Goal: Communication & Community: Share content

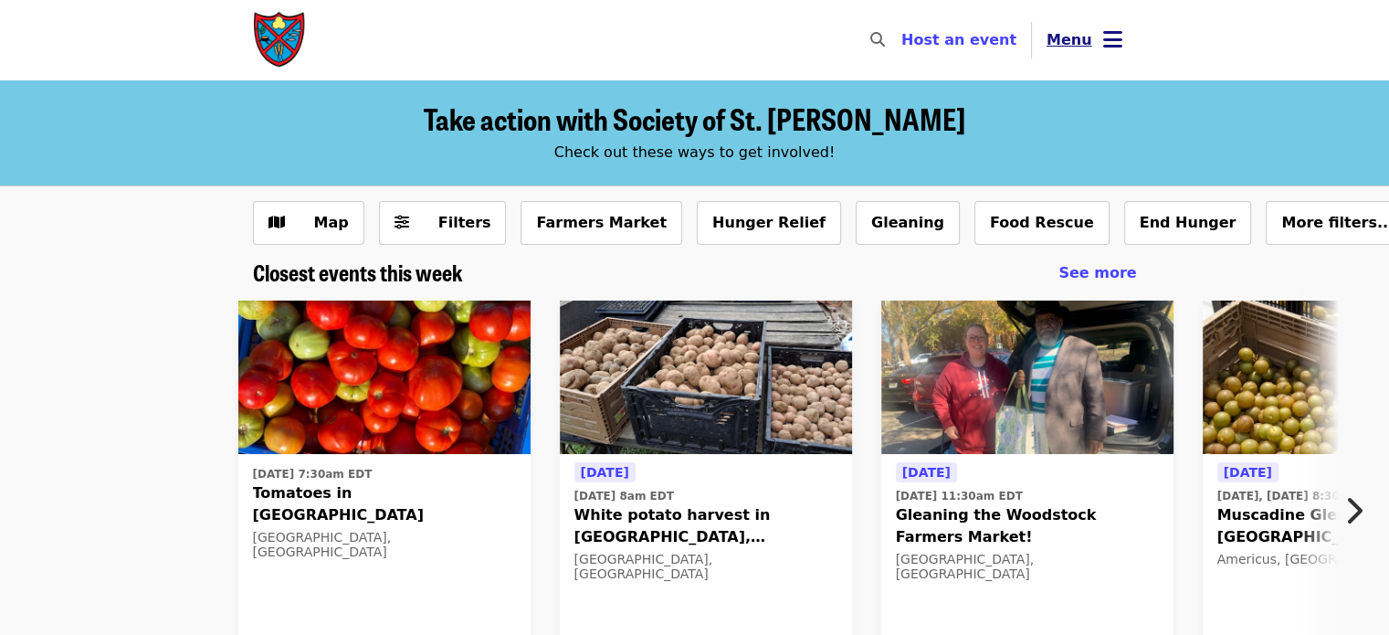
click at [1111, 47] on icon "bars icon" at bounding box center [1112, 39] width 19 height 26
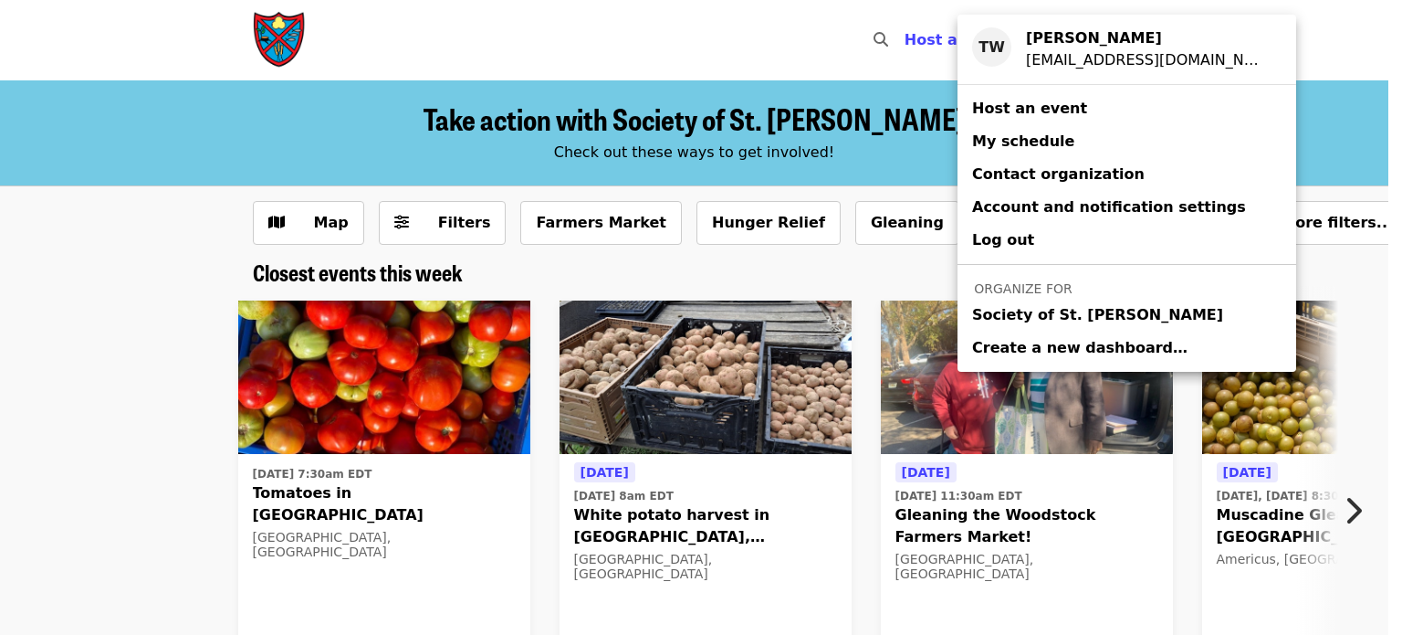
click at [1008, 310] on span "Society of St. [PERSON_NAME]" at bounding box center [1097, 315] width 251 height 22
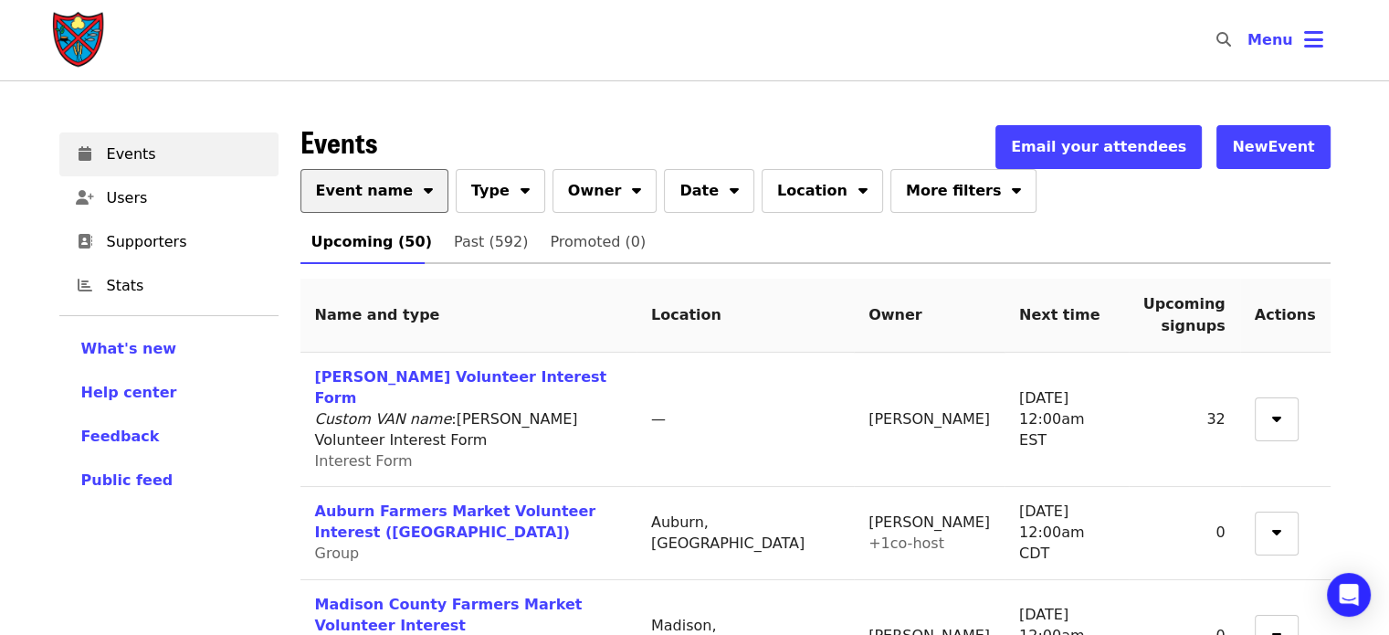
click at [360, 171] on button "Event name" at bounding box center [374, 191] width 149 height 44
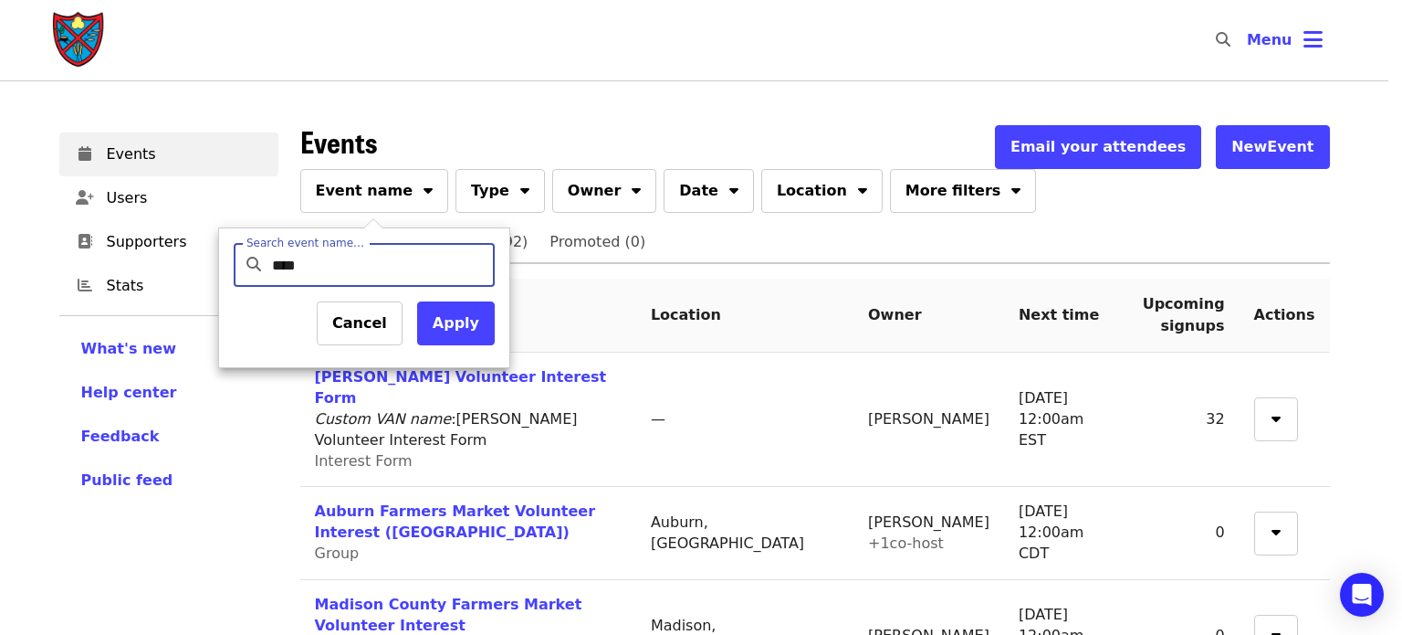
type input "*****"
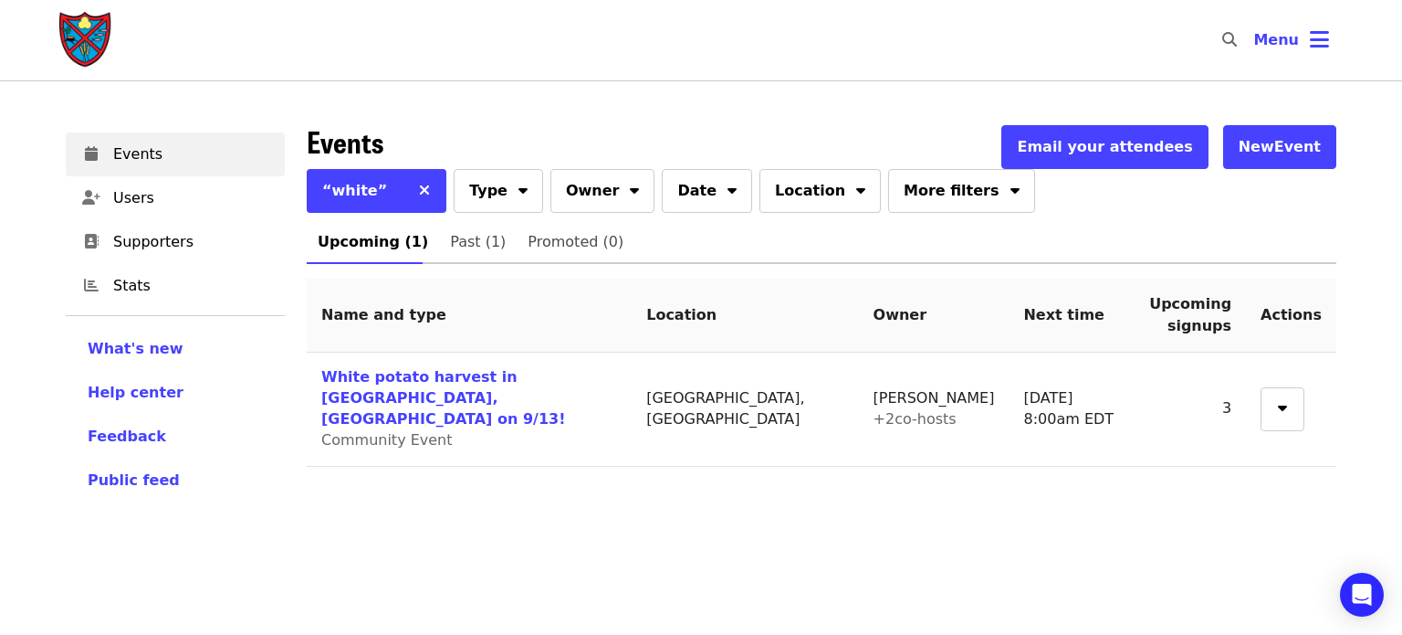
click at [373, 431] on span "Community Event" at bounding box center [386, 439] width 131 height 17
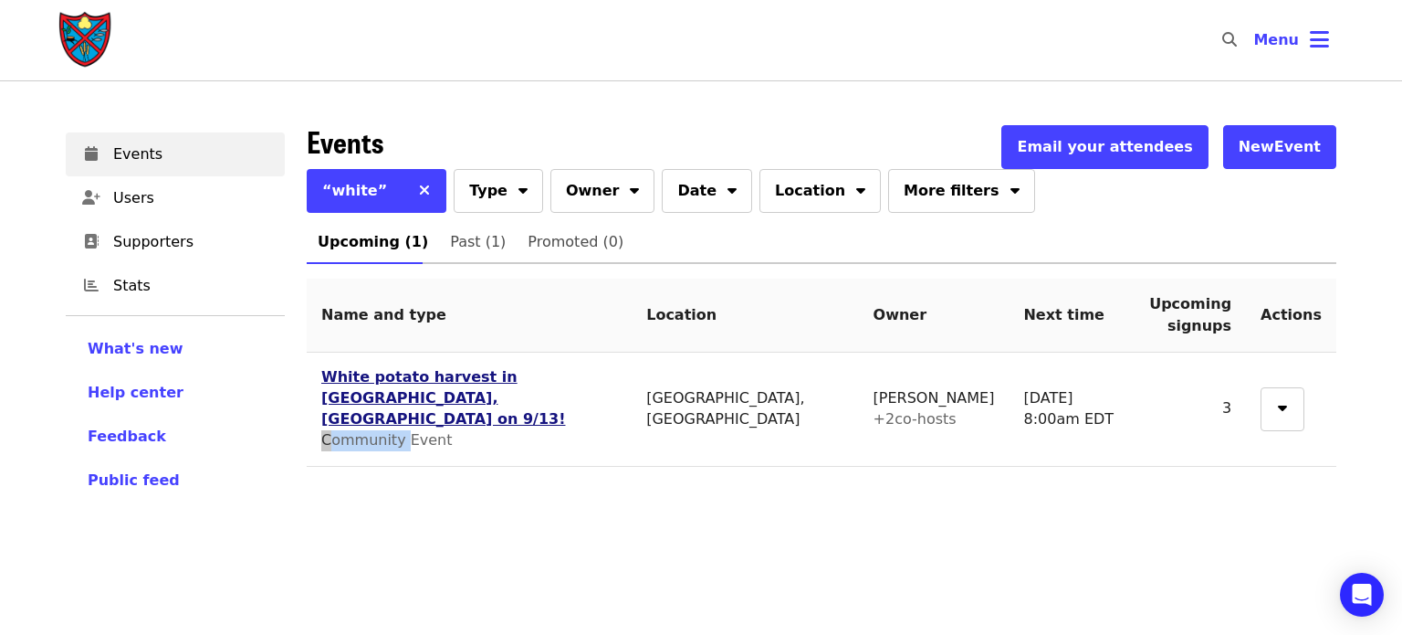
click at [369, 382] on link "White potato harvest in [GEOGRAPHIC_DATA], [GEOGRAPHIC_DATA] on 9/13!" at bounding box center [443, 397] width 244 height 59
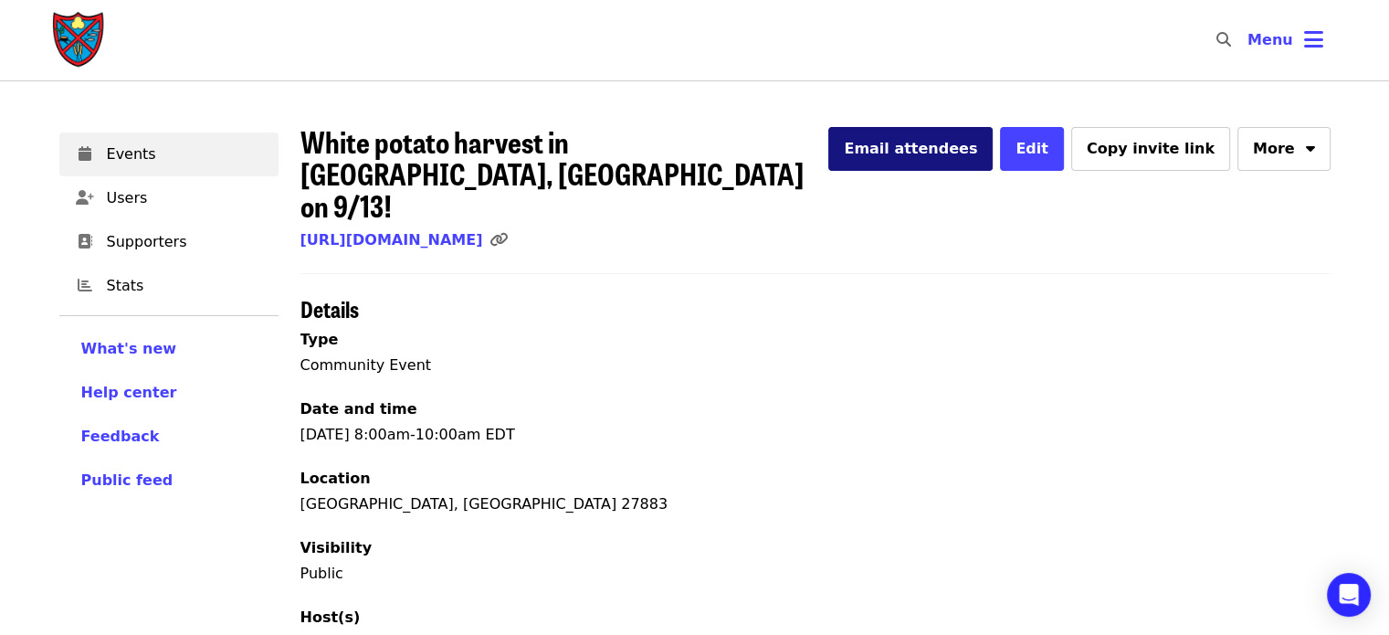
click at [966, 152] on span "Email attendees" at bounding box center [910, 148] width 133 height 17
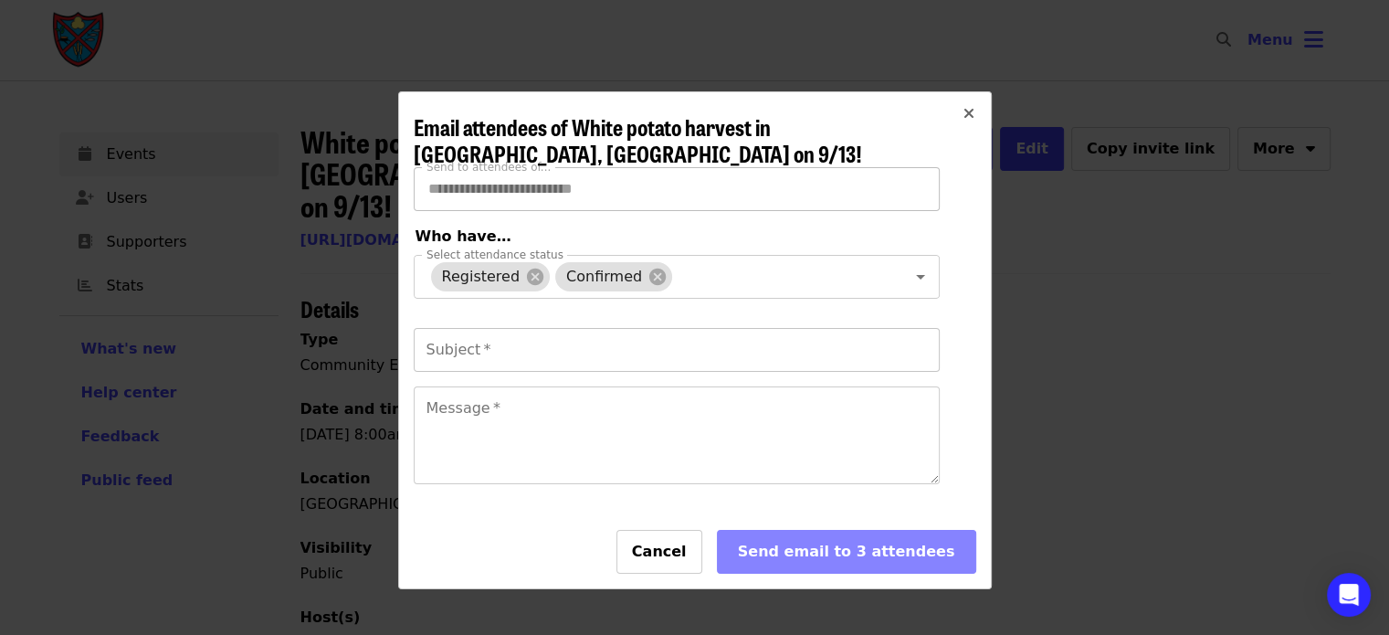
click at [459, 362] on input "Subject   *" at bounding box center [677, 350] width 526 height 44
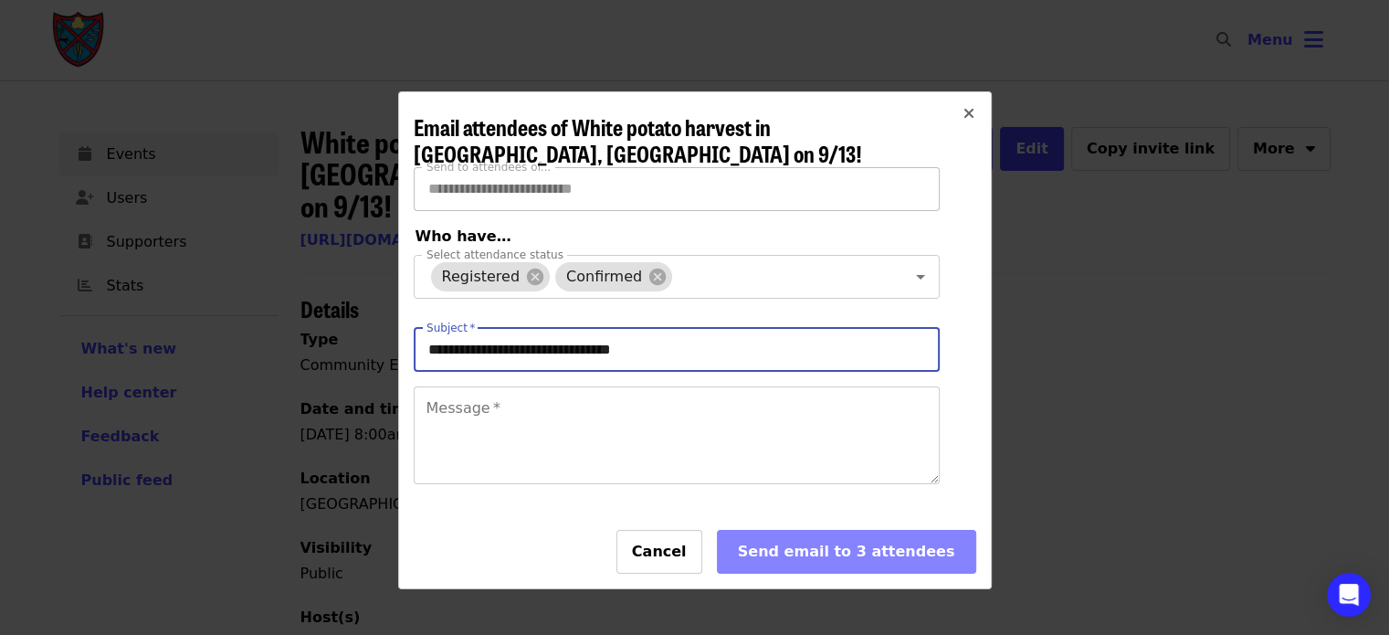
click at [508, 360] on input "**********" at bounding box center [677, 350] width 526 height 44
type input "**********"
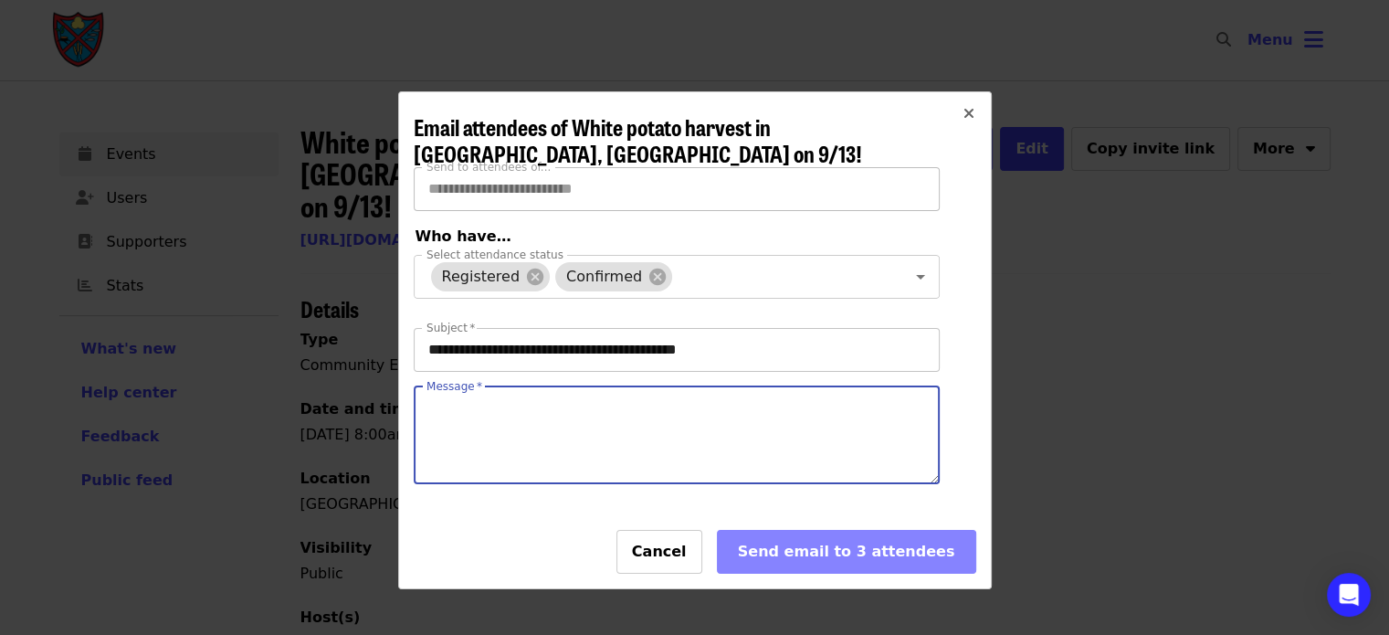
paste textarea "**********"
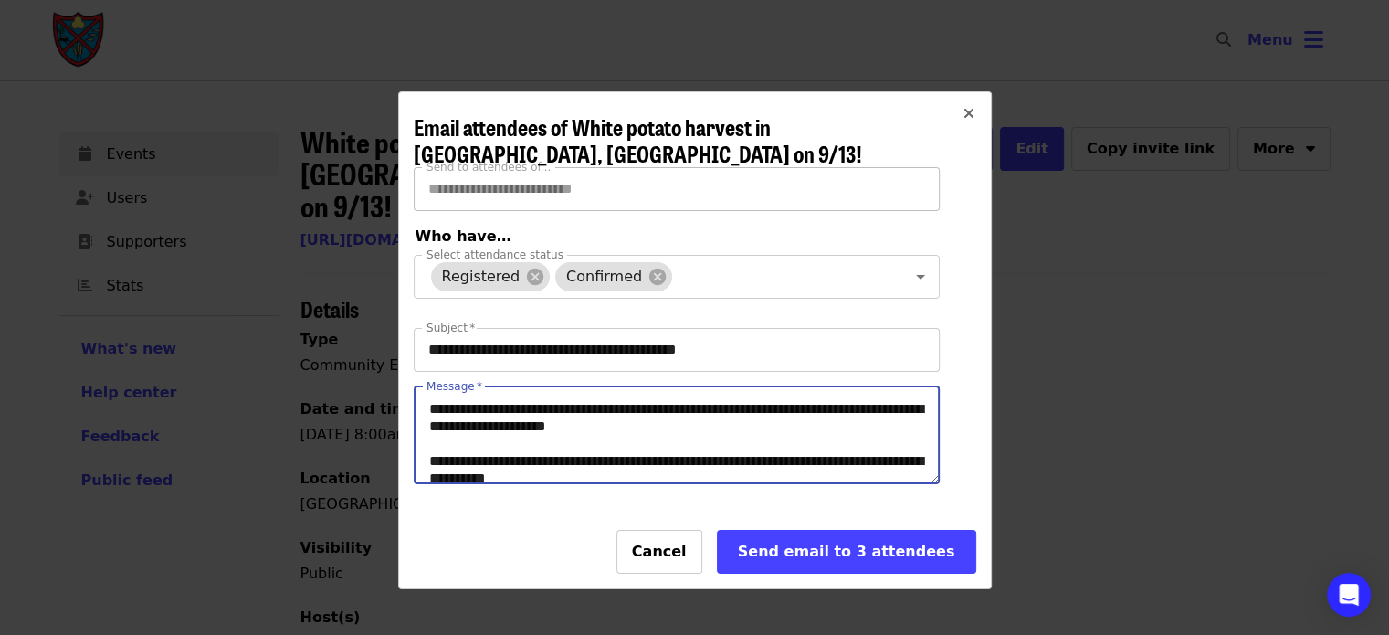
click at [725, 423] on textarea "Message   *" at bounding box center [677, 435] width 524 height 96
click at [862, 432] on textarea "Message   *" at bounding box center [677, 435] width 524 height 96
click at [864, 426] on textarea "Message   *" at bounding box center [677, 435] width 524 height 96
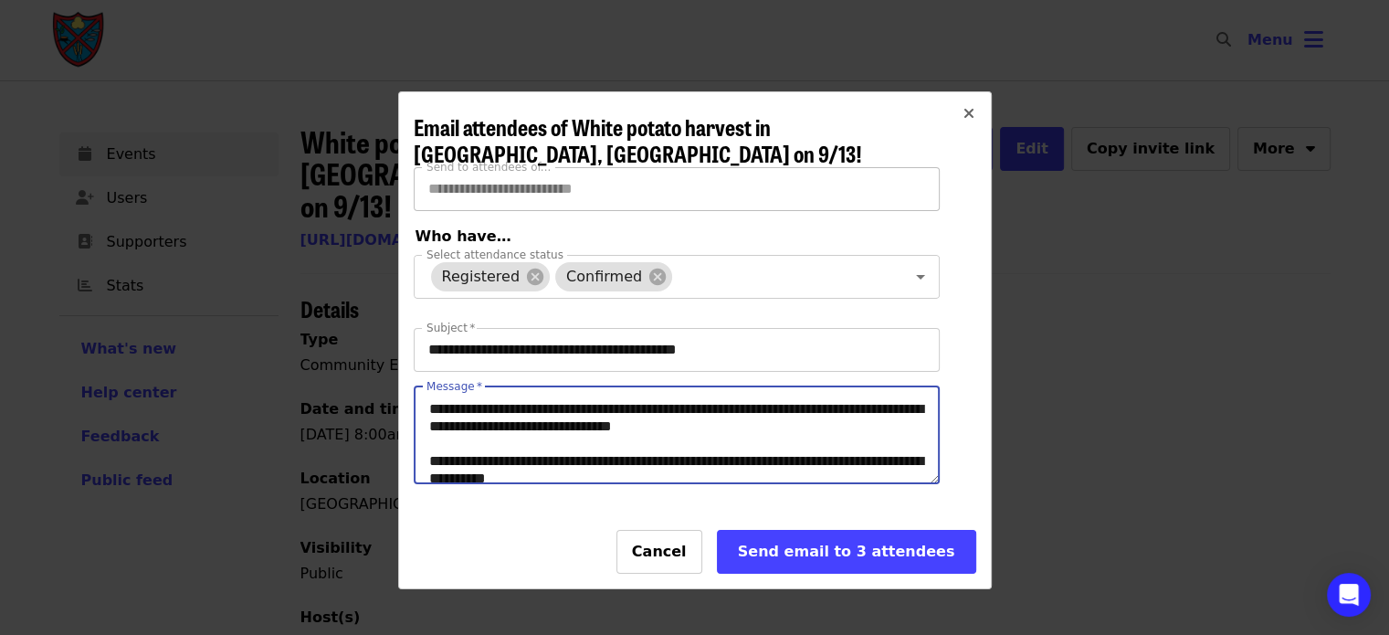
click at [864, 426] on textarea "Message   *" at bounding box center [677, 435] width 524 height 96
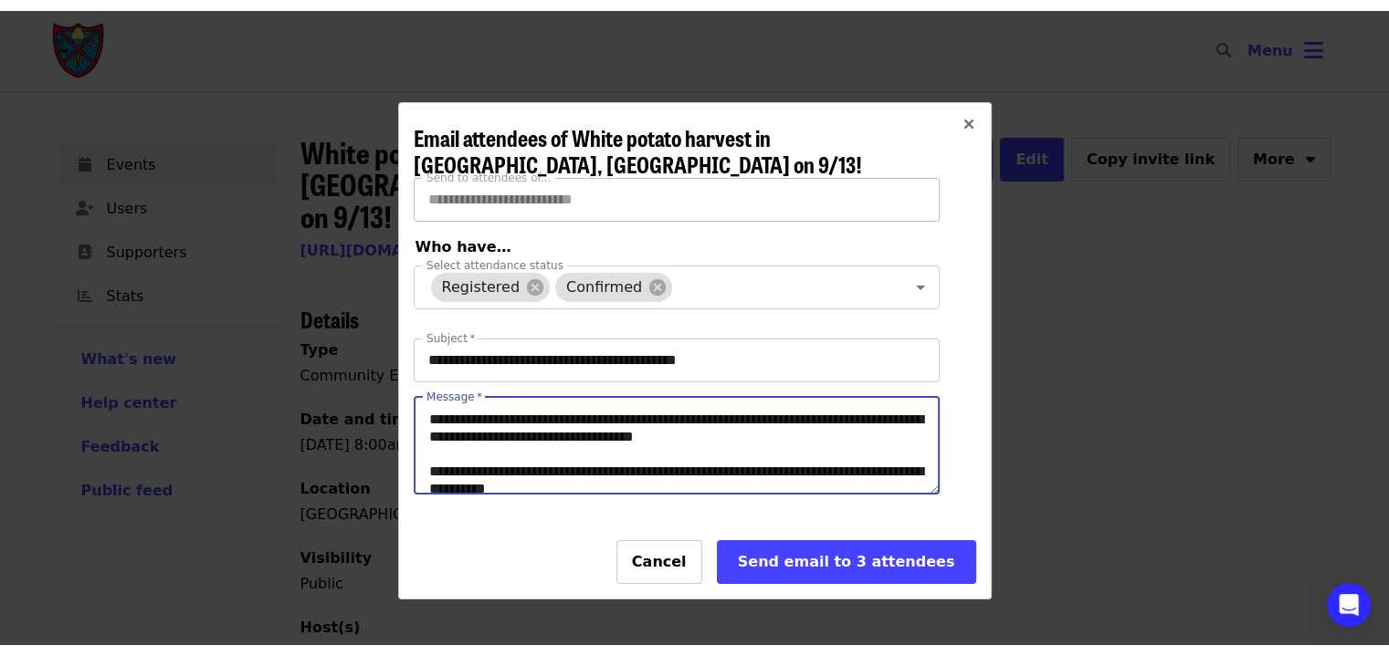
scroll to position [6, 0]
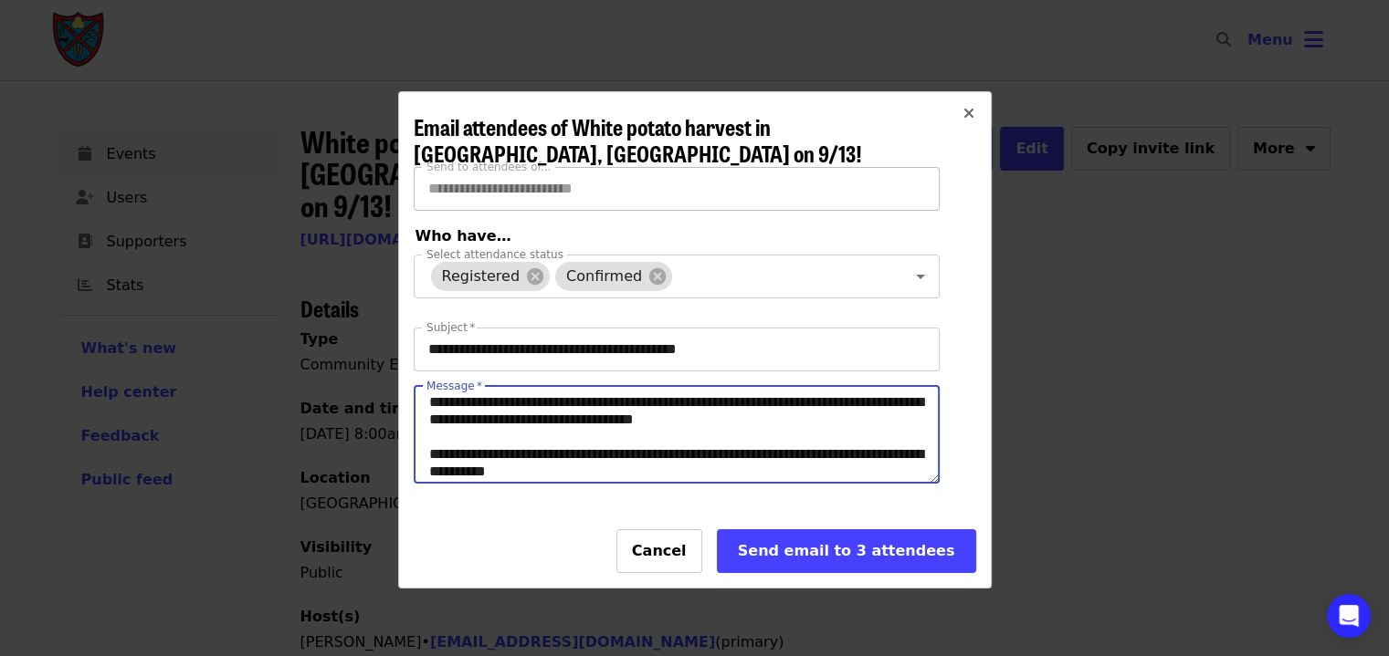
click at [526, 463] on textarea "Message   *" at bounding box center [677, 435] width 524 height 96
click at [519, 437] on textarea "Message   *" at bounding box center [677, 435] width 524 height 96
click at [519, 447] on textarea "Message   *" at bounding box center [677, 435] width 524 height 96
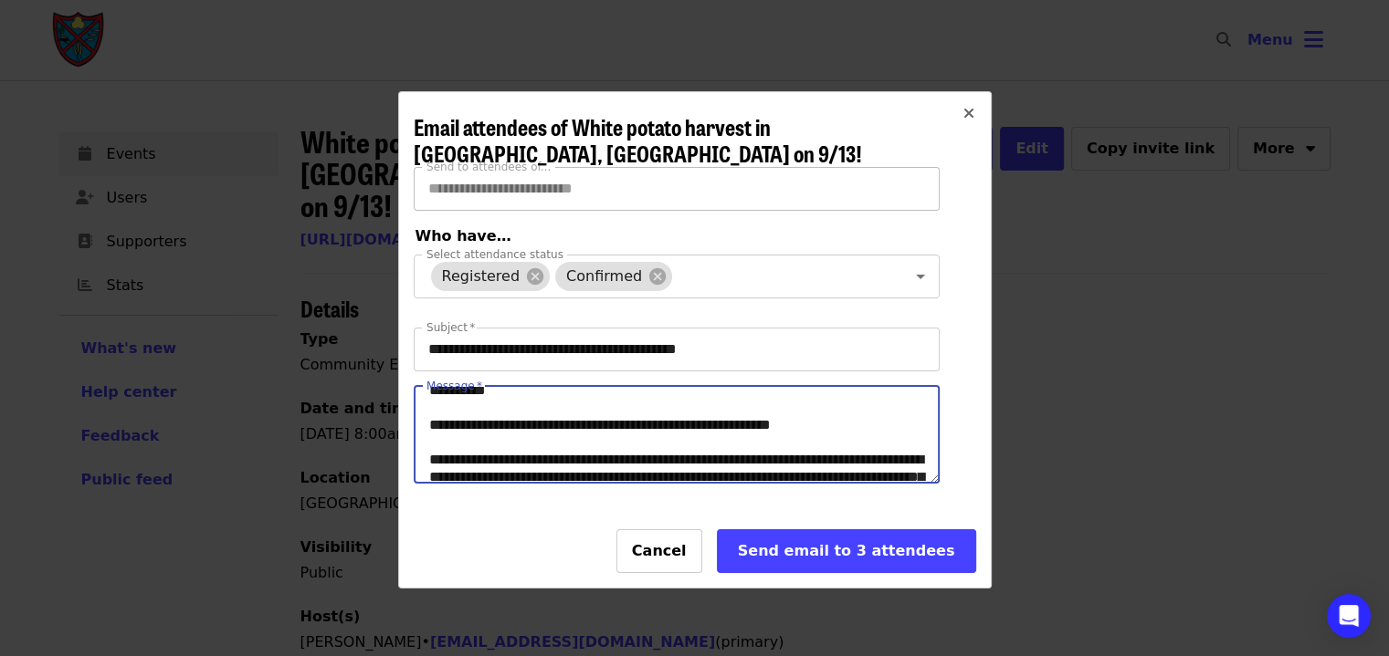
scroll to position [0, 0]
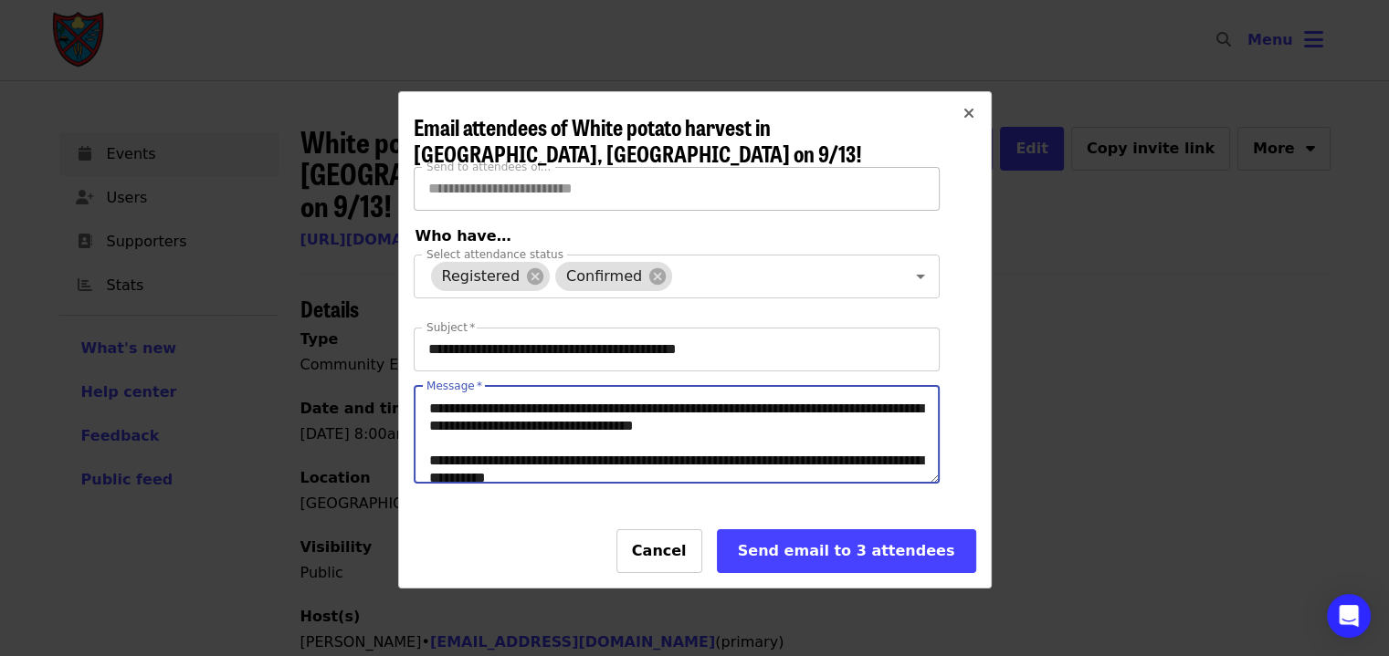
drag, startPoint x: 524, startPoint y: 469, endPoint x: 843, endPoint y: 478, distance: 318.8
click at [843, 478] on textarea "Message   *" at bounding box center [677, 435] width 524 height 96
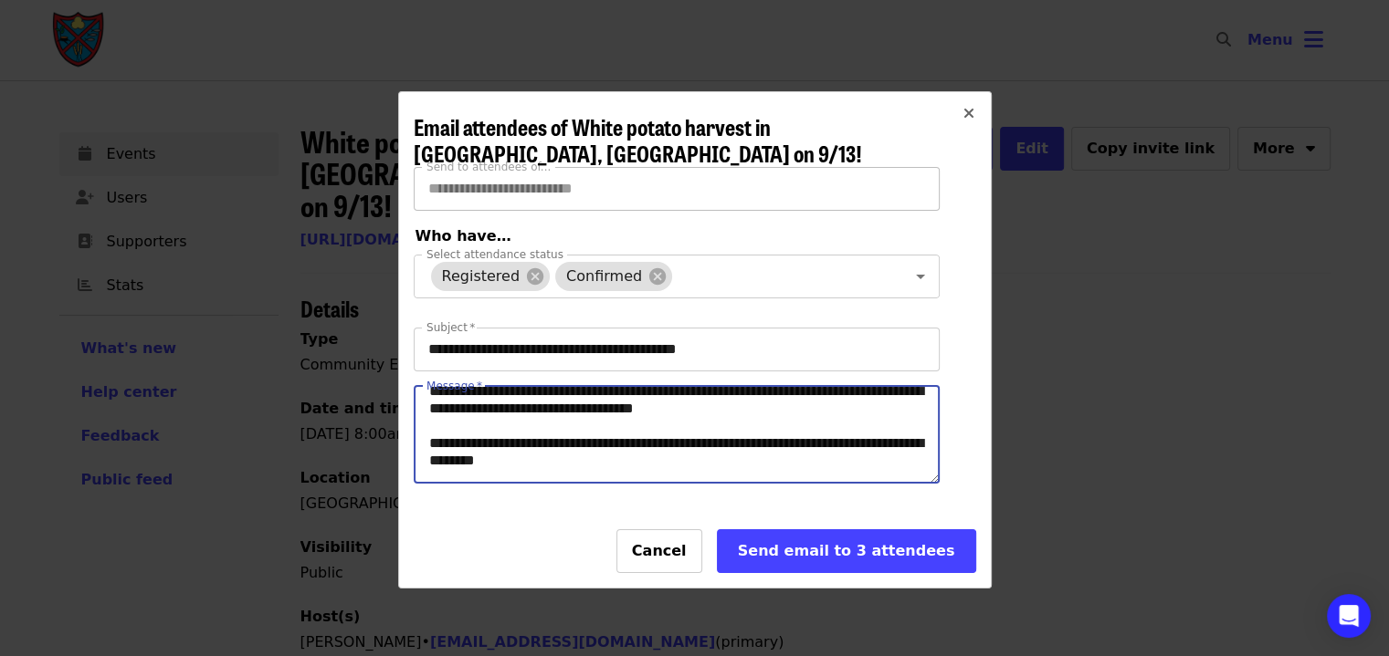
scroll to position [18, 0]
drag, startPoint x: 602, startPoint y: 475, endPoint x: 839, endPoint y: 463, distance: 237.7
click at [839, 463] on textarea "Message   *" at bounding box center [677, 435] width 524 height 96
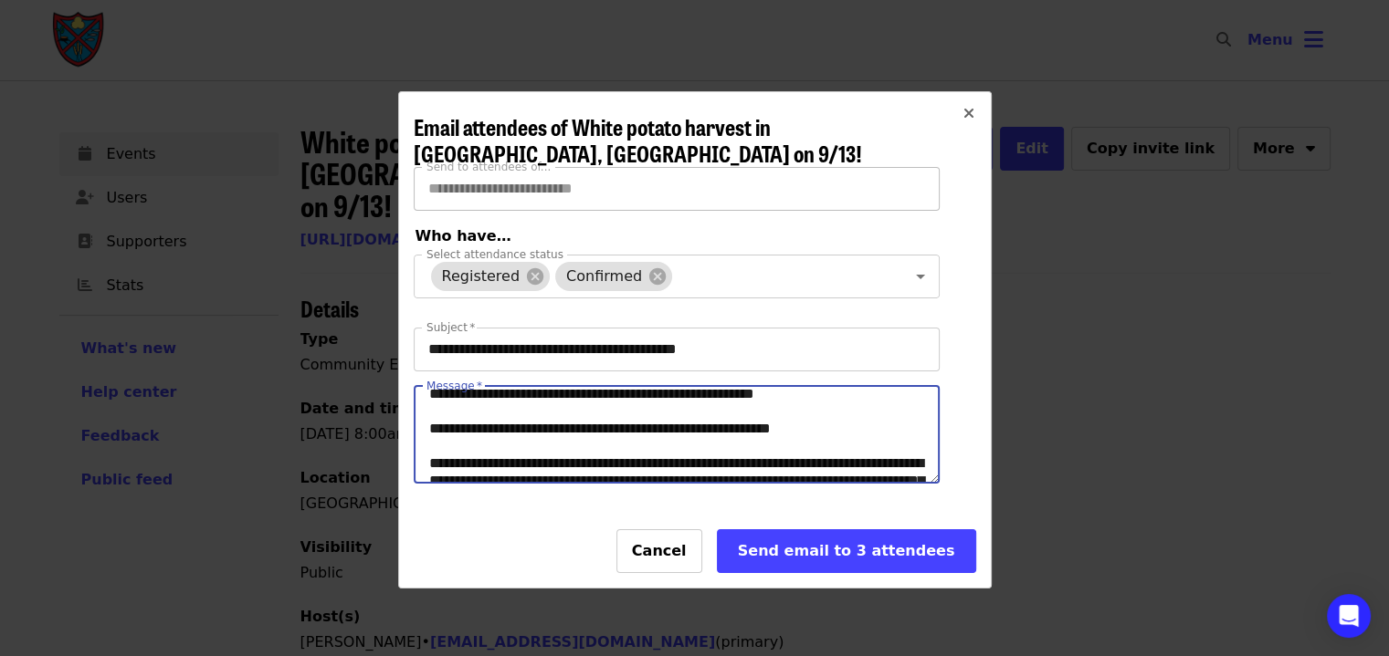
scroll to position [71, 0]
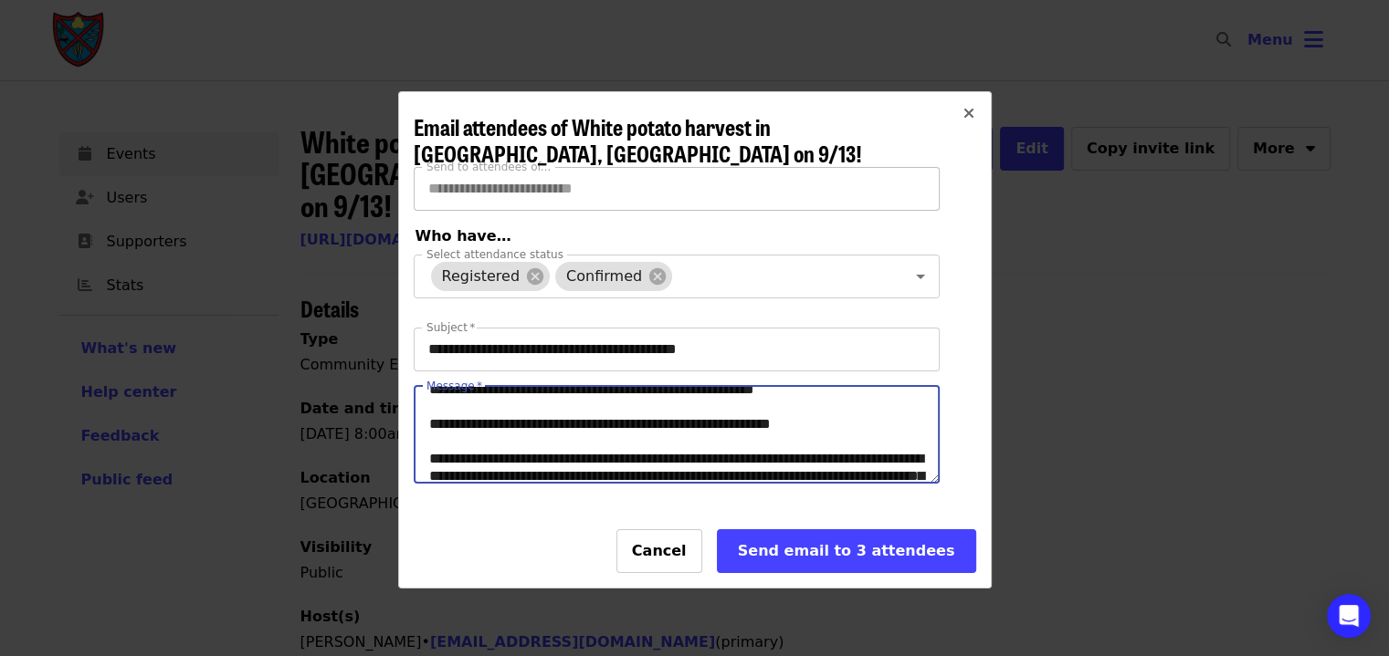
drag, startPoint x: 814, startPoint y: 471, endPoint x: 615, endPoint y: 441, distance: 201.3
click at [615, 441] on textarea "Message   *" at bounding box center [677, 435] width 524 height 96
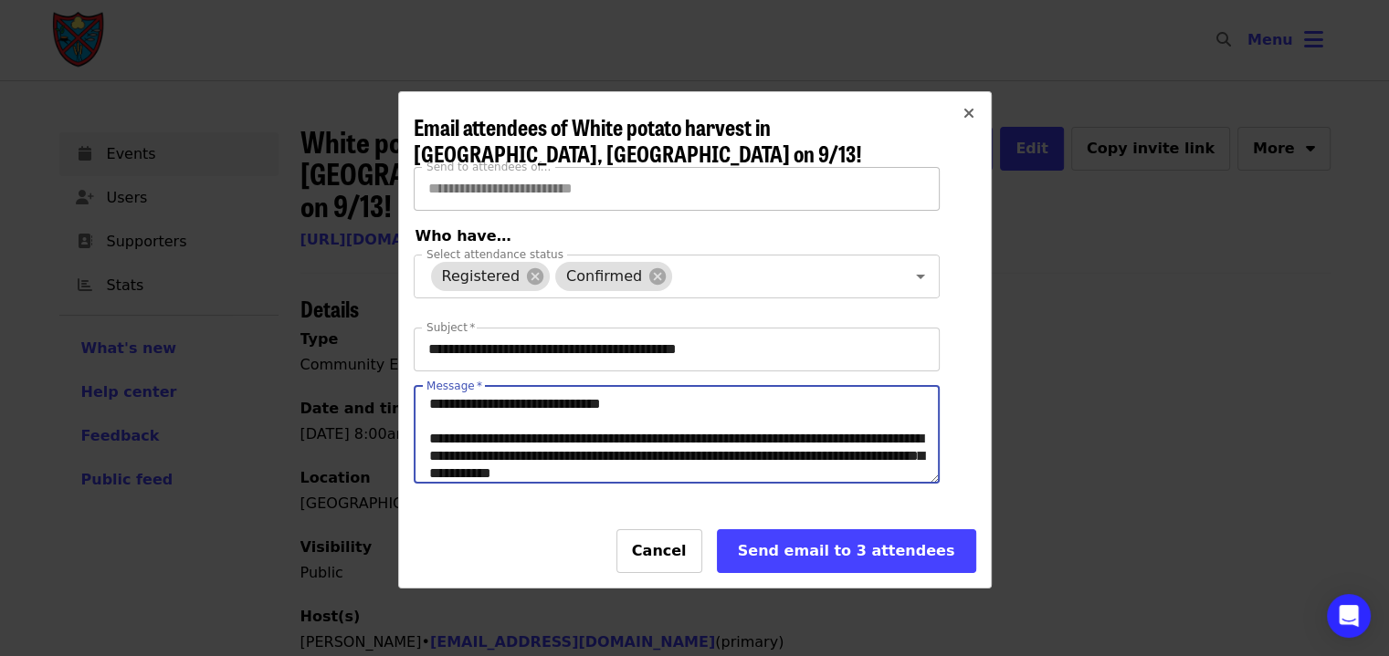
scroll to position [94, 0]
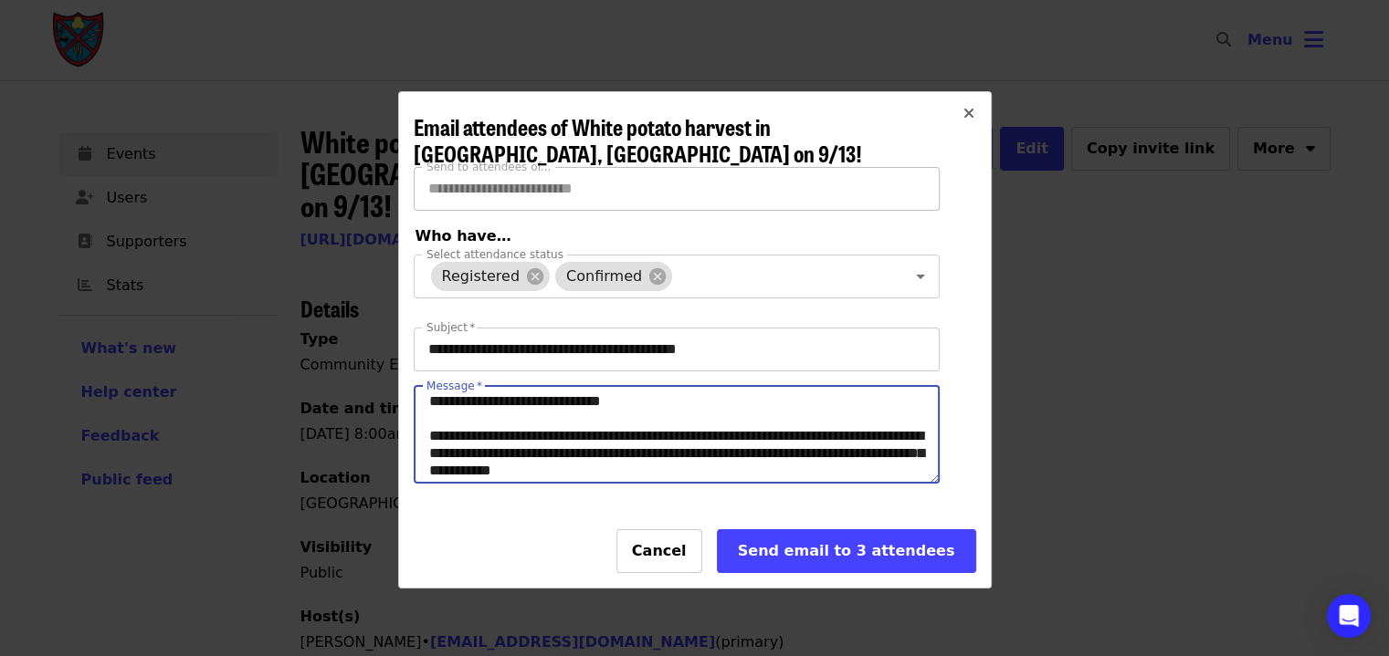
drag, startPoint x: 434, startPoint y: 445, endPoint x: 822, endPoint y: 447, distance: 388.0
click at [822, 447] on textarea "Message   *" at bounding box center [677, 435] width 524 height 96
click at [835, 448] on textarea "Message   *" at bounding box center [677, 435] width 524 height 96
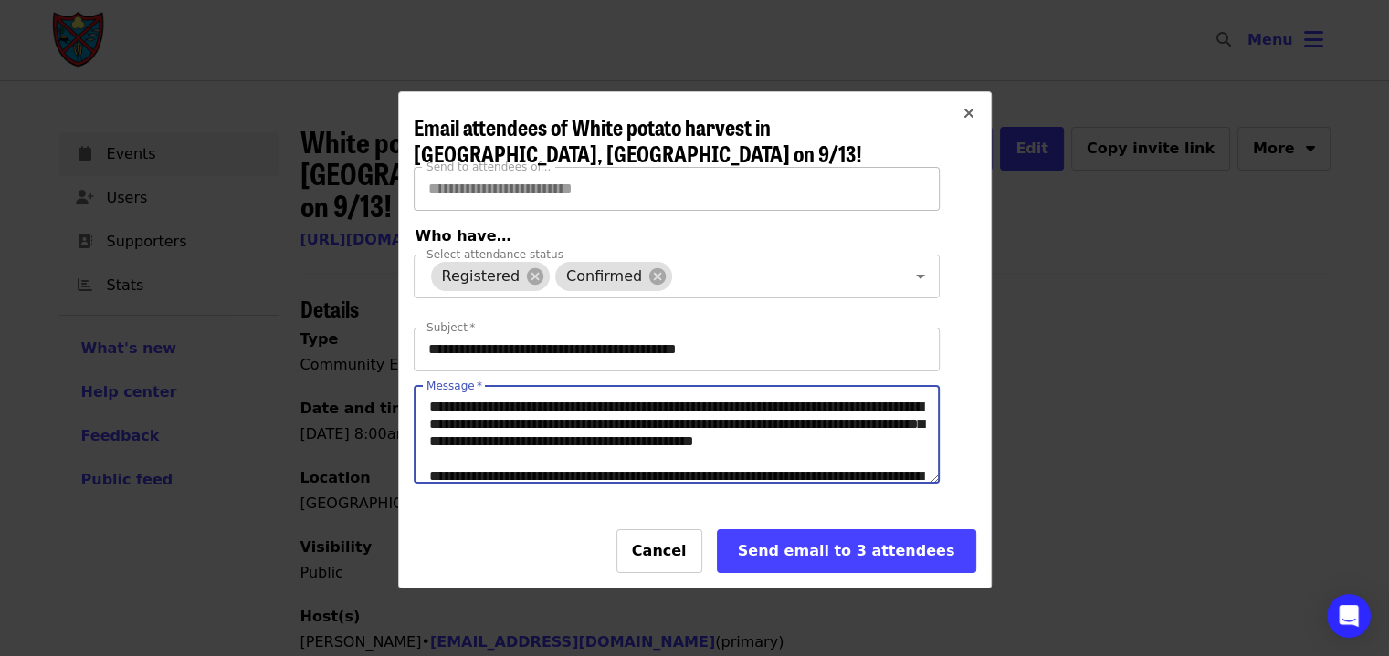
scroll to position [124, 0]
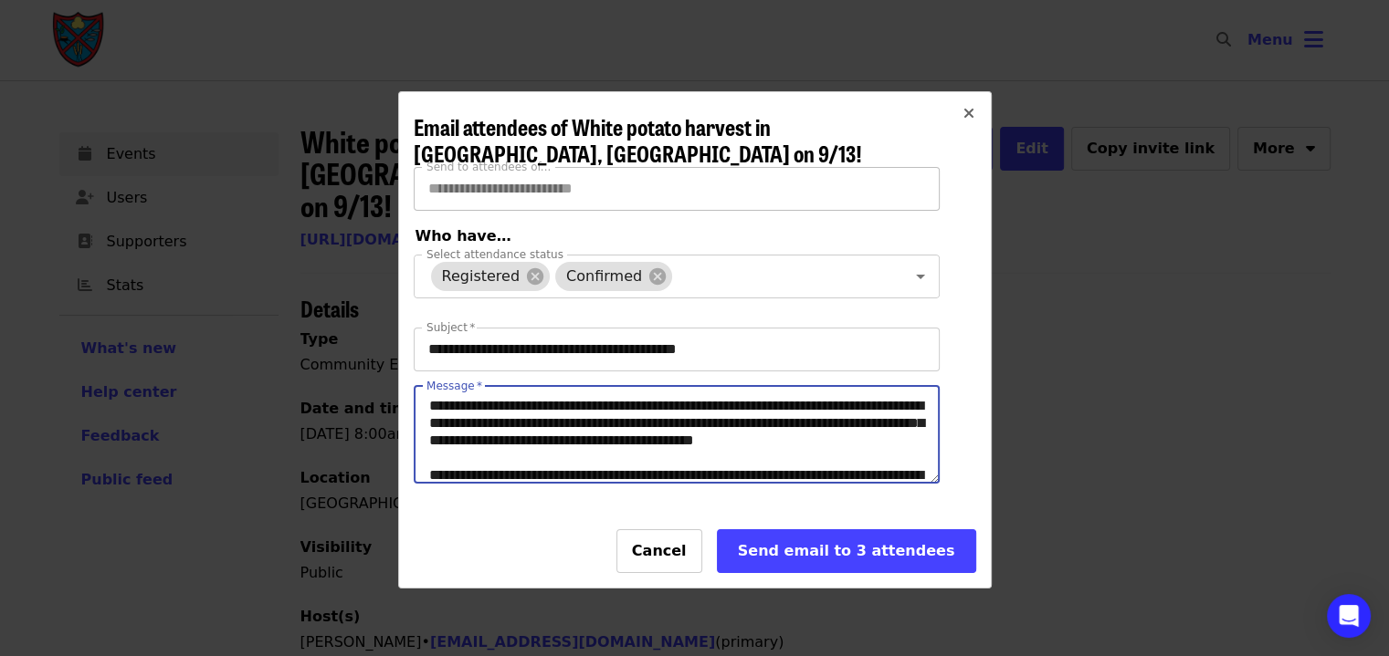
drag, startPoint x: 649, startPoint y: 477, endPoint x: 797, endPoint y: 445, distance: 151.3
click at [797, 445] on textarea "Message   *" at bounding box center [677, 435] width 524 height 96
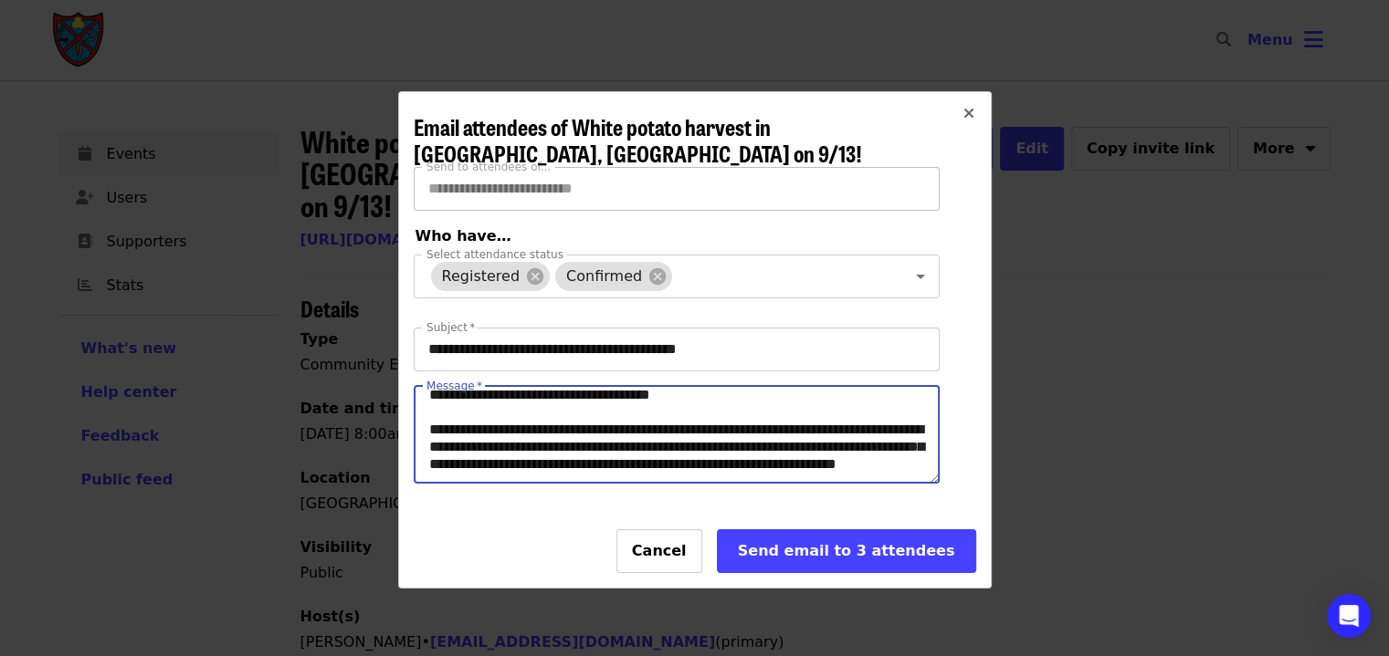
scroll to position [153, 0]
drag, startPoint x: 689, startPoint y: 448, endPoint x: 621, endPoint y: 446, distance: 68.5
click at [621, 446] on textarea "Message   *" at bounding box center [677, 435] width 524 height 96
drag, startPoint x: 605, startPoint y: 439, endPoint x: 704, endPoint y: 445, distance: 98.8
click at [704, 445] on textarea "Message   *" at bounding box center [677, 435] width 524 height 96
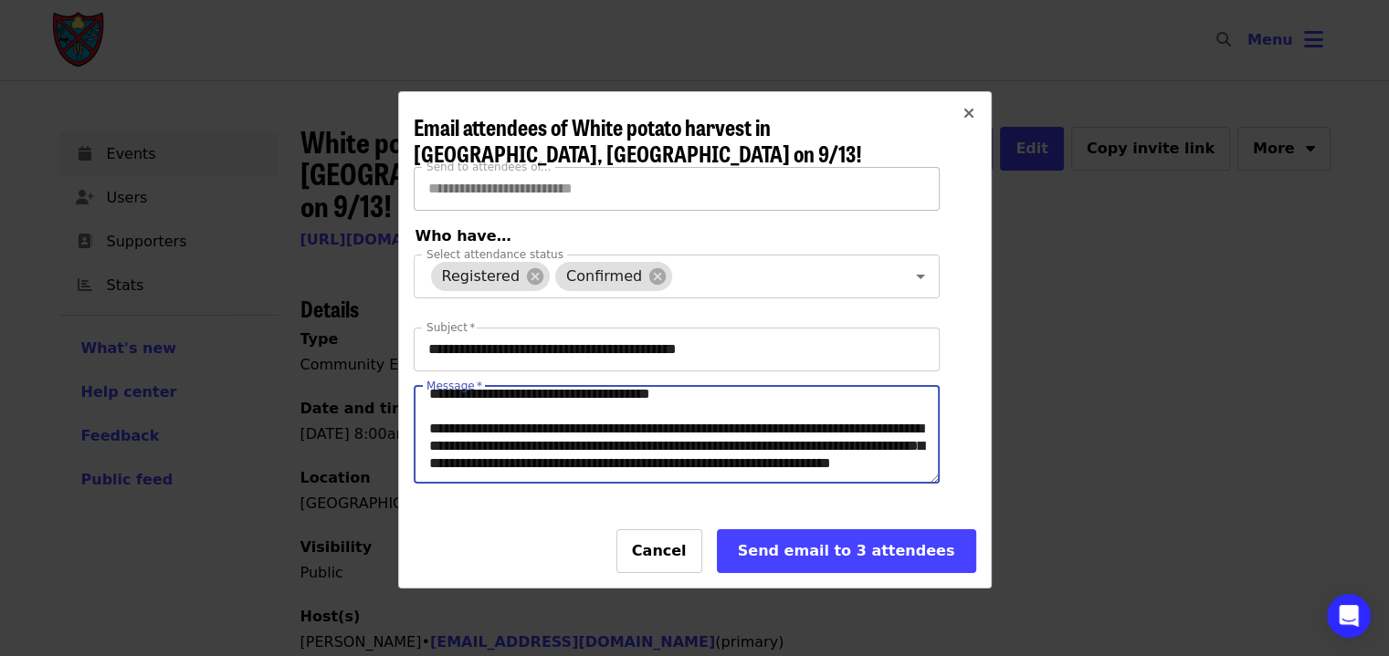
drag, startPoint x: 708, startPoint y: 440, endPoint x: 855, endPoint y: 442, distance: 147.0
click at [855, 442] on textarea "Message   *" at bounding box center [677, 435] width 524 height 96
click at [449, 457] on textarea "Message   *" at bounding box center [677, 435] width 524 height 96
click at [563, 462] on textarea "Message   *" at bounding box center [677, 435] width 524 height 96
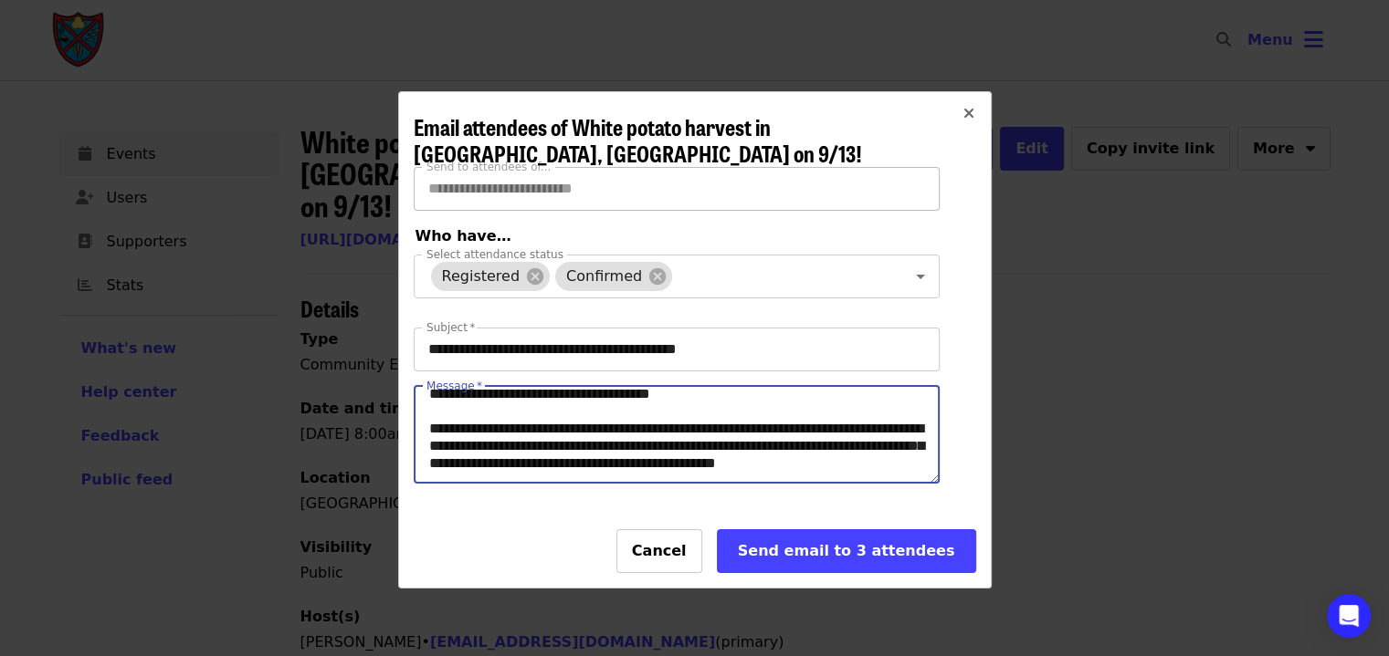
click at [563, 462] on textarea "Message   *" at bounding box center [677, 435] width 524 height 96
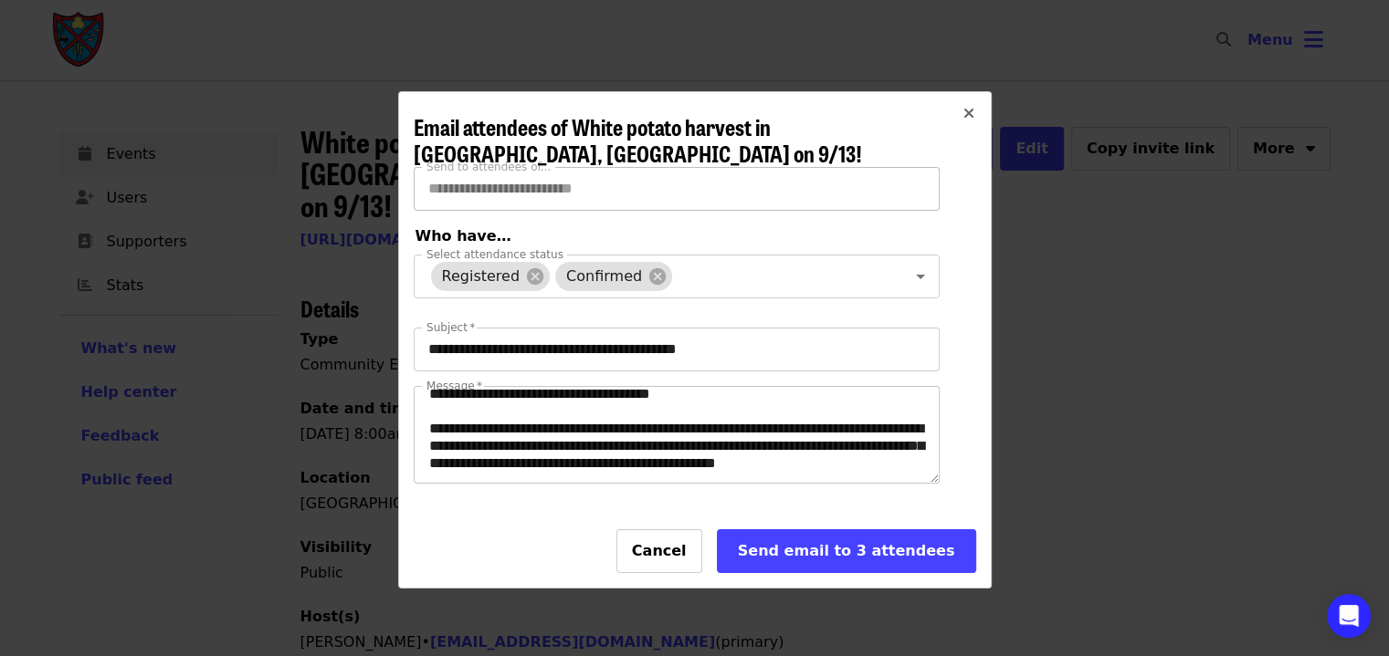
click at [940, 428] on div "**********" at bounding box center [695, 374] width 562 height 414
drag, startPoint x: 940, startPoint y: 428, endPoint x: 860, endPoint y: 454, distance: 84.3
click at [860, 454] on div "**********" at bounding box center [695, 374] width 562 height 414
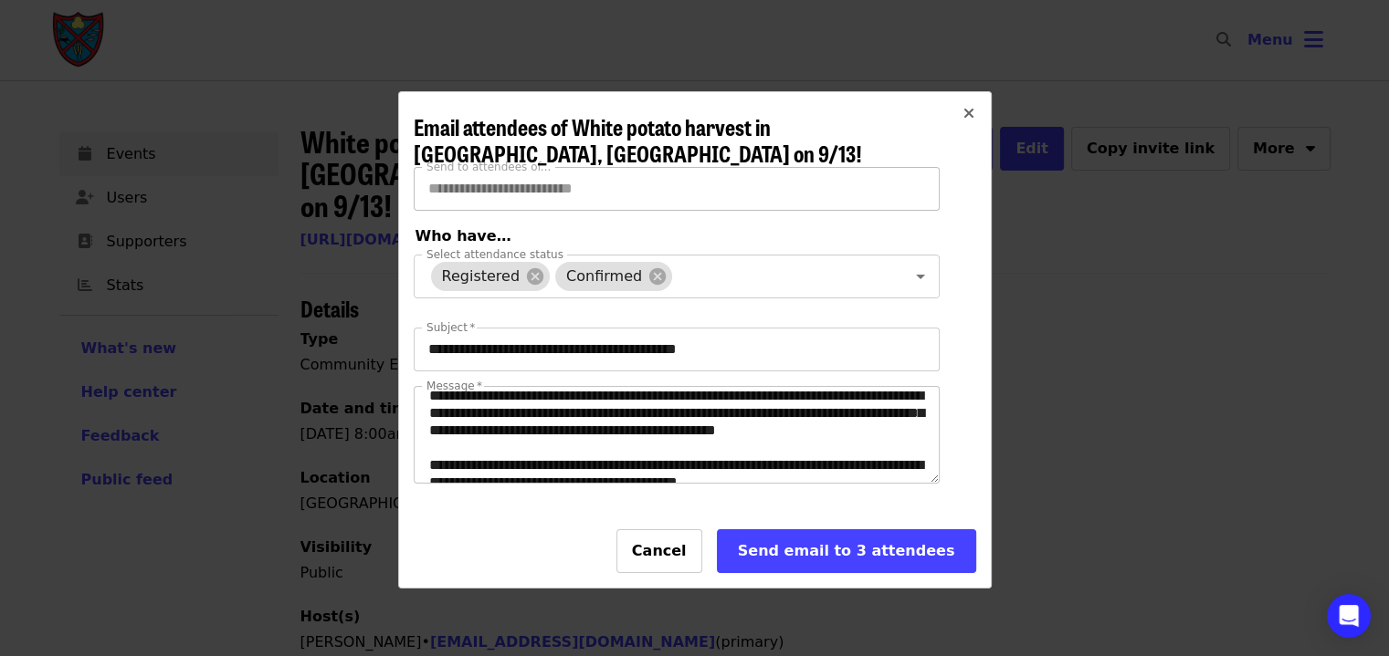
scroll to position [186, 0]
click at [789, 442] on textarea "Message   *" at bounding box center [677, 435] width 524 height 96
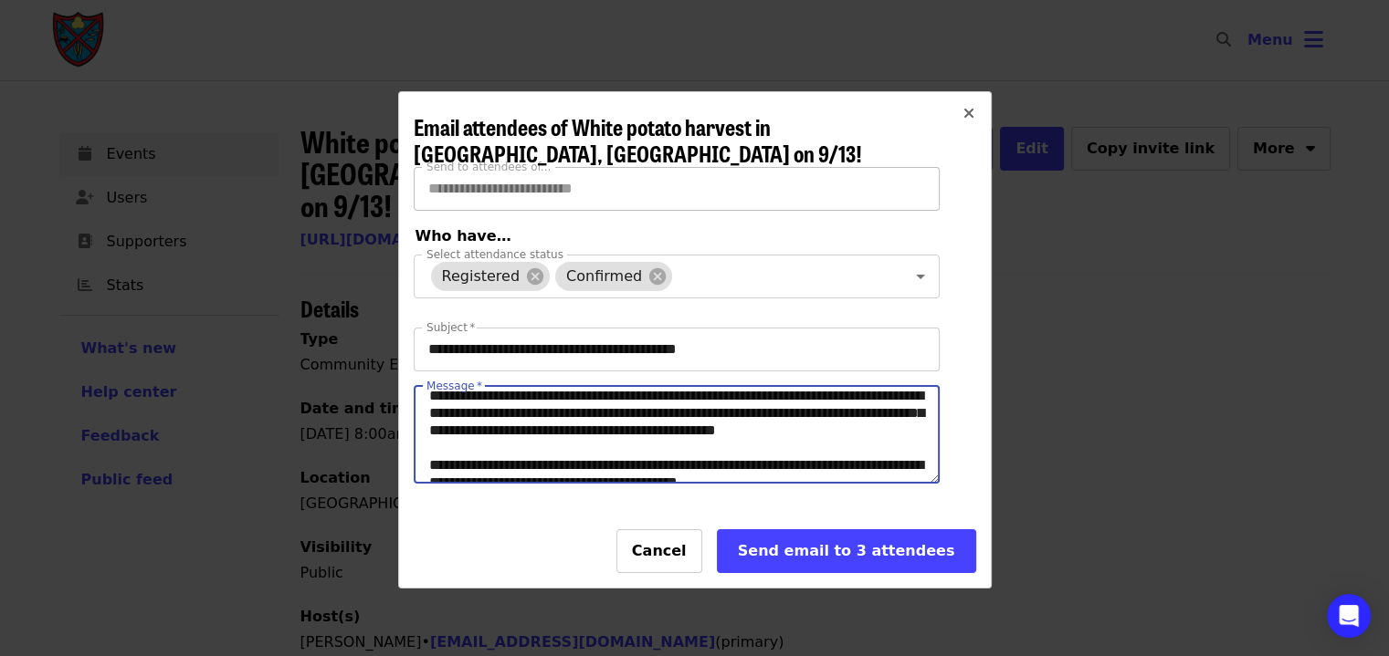
click at [789, 442] on textarea "Message   *" at bounding box center [677, 435] width 524 height 96
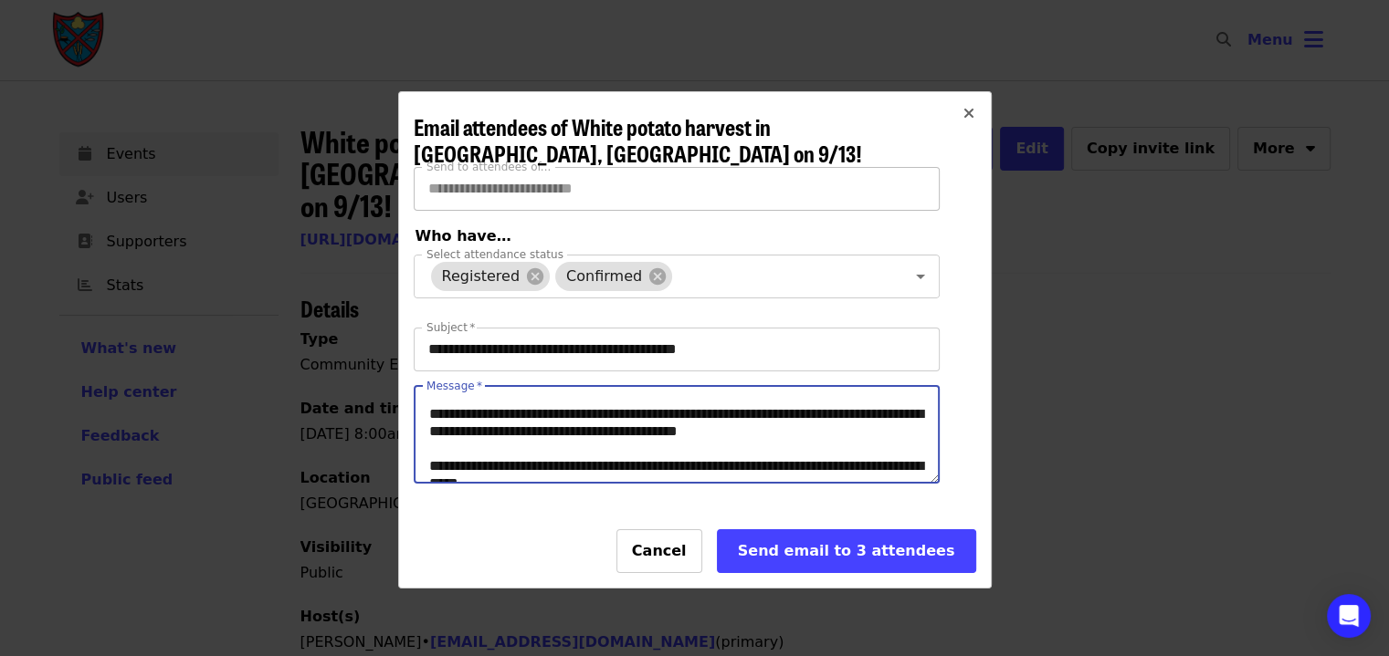
scroll to position [237, 0]
drag, startPoint x: 497, startPoint y: 466, endPoint x: 427, endPoint y: 449, distance: 71.3
click at [427, 449] on textarea "Message   *" at bounding box center [677, 435] width 524 height 96
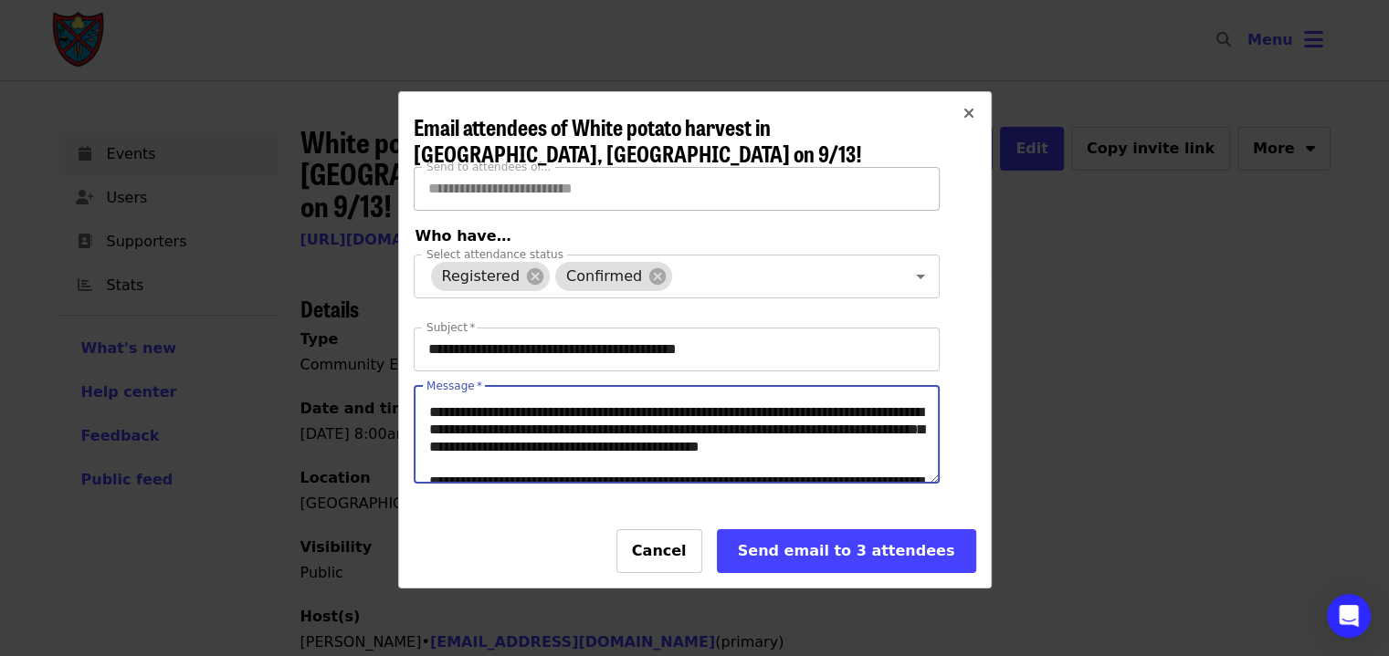
scroll to position [0, 0]
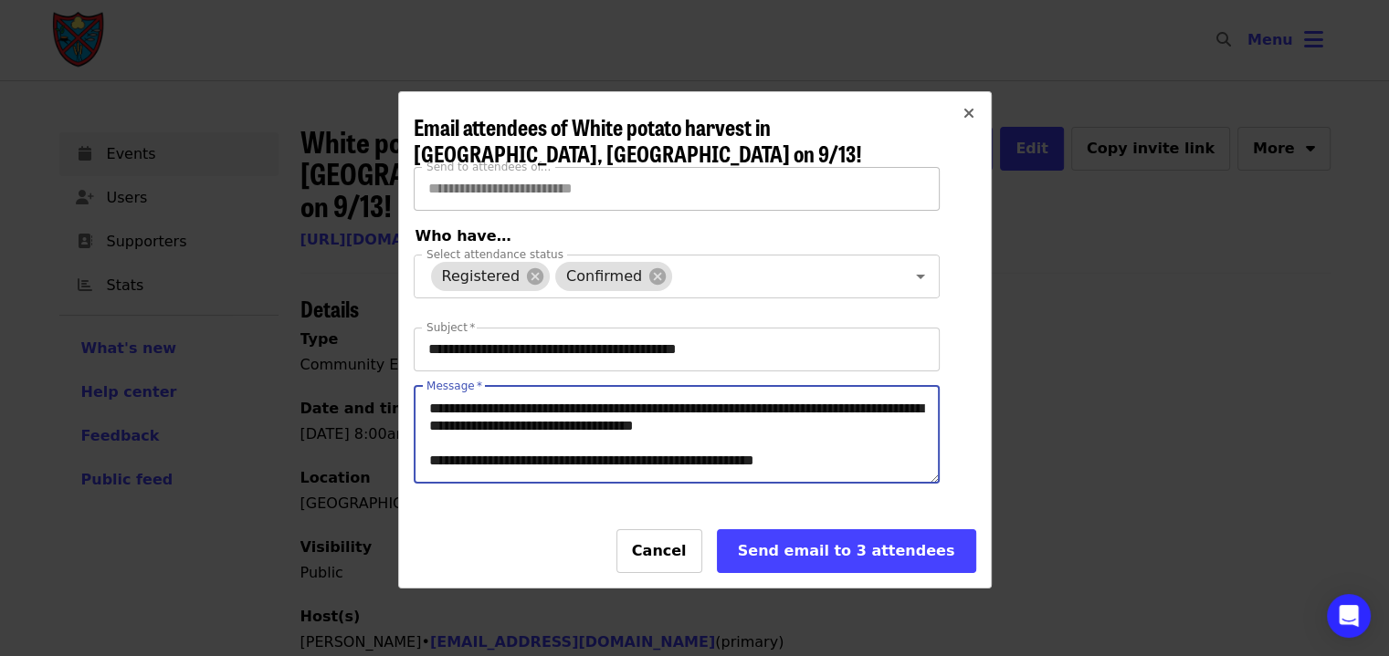
drag, startPoint x: 815, startPoint y: 464, endPoint x: 595, endPoint y: 373, distance: 238.2
click at [595, 373] on div "**********" at bounding box center [695, 374] width 562 height 414
click at [561, 433] on textarea "Message   *" at bounding box center [677, 435] width 524 height 96
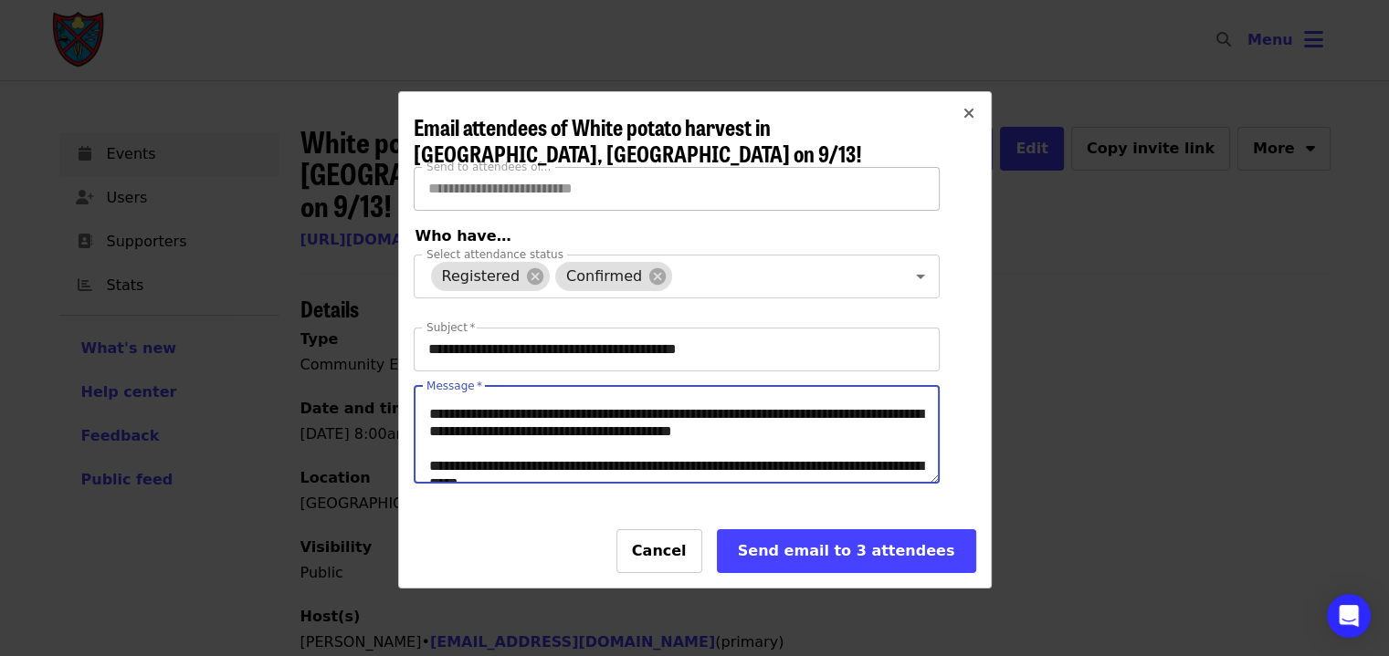
scroll to position [236, 0]
click at [822, 470] on textarea "Message   *" at bounding box center [677, 435] width 524 height 96
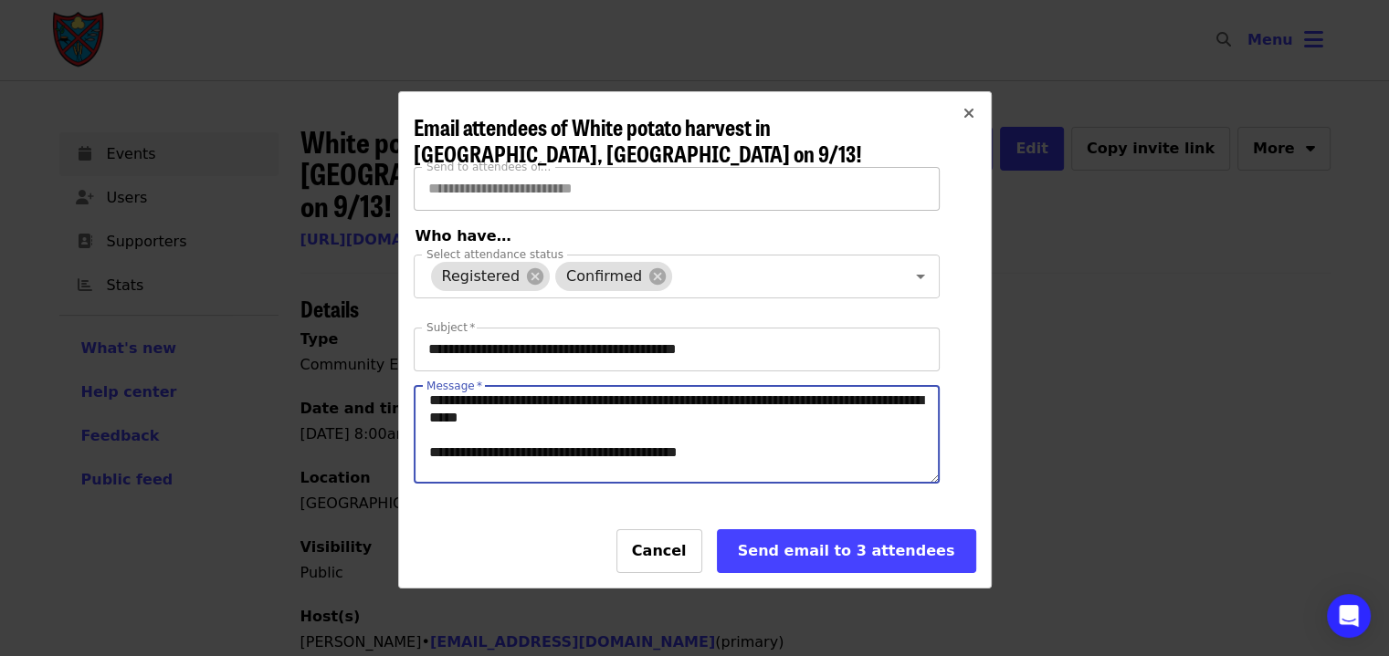
scroll to position [287, 0]
click at [699, 450] on textarea "Message   *" at bounding box center [677, 435] width 524 height 96
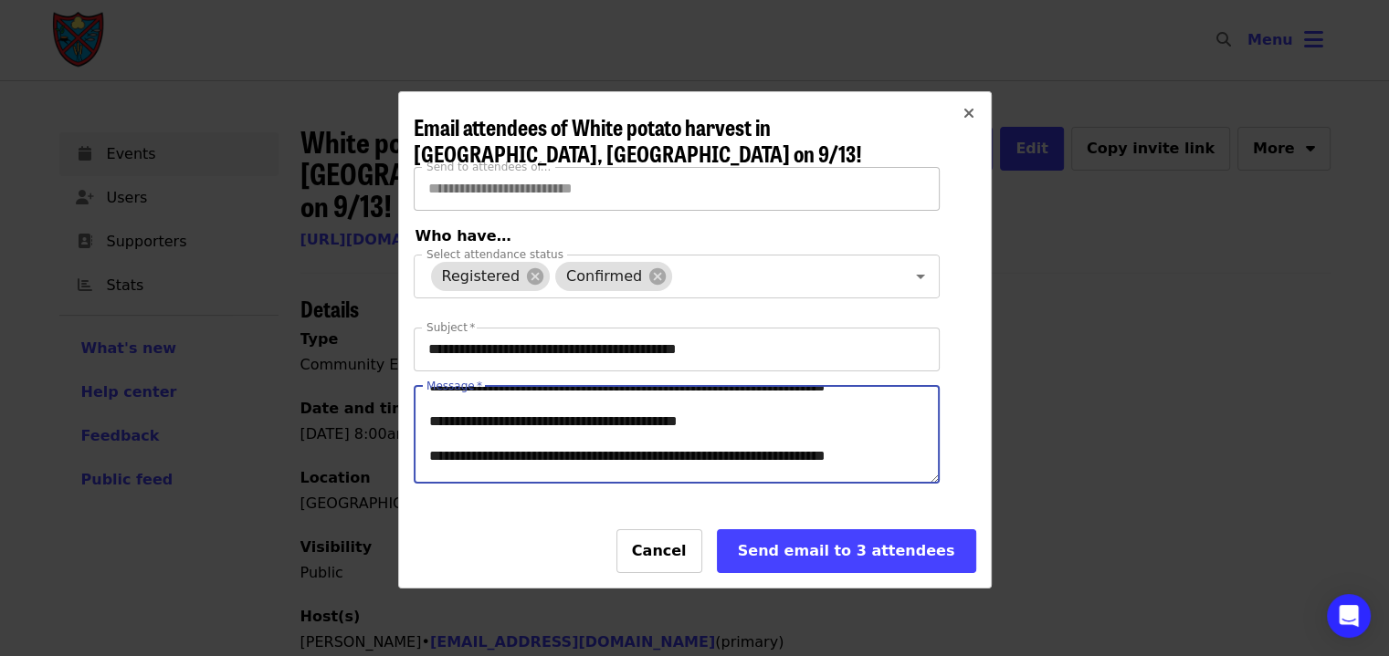
scroll to position [300, 0]
click at [889, 434] on textarea "Message   *" at bounding box center [677, 435] width 524 height 96
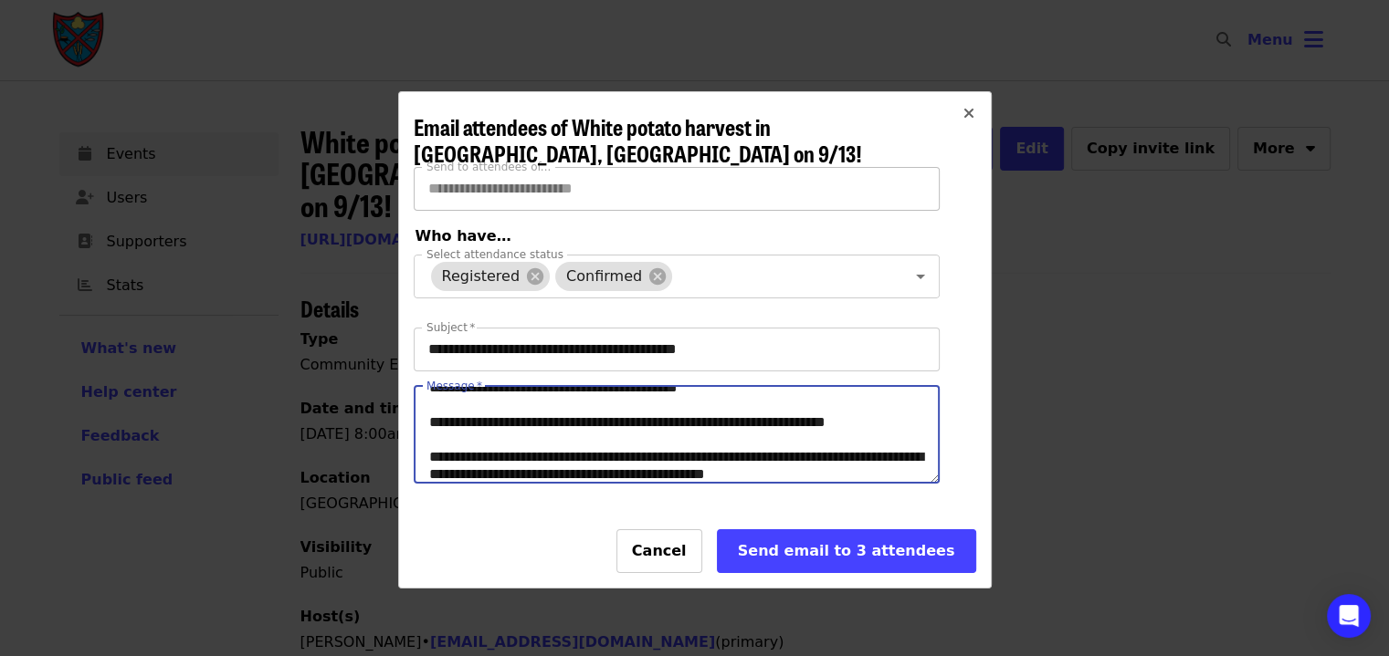
scroll to position [335, 0]
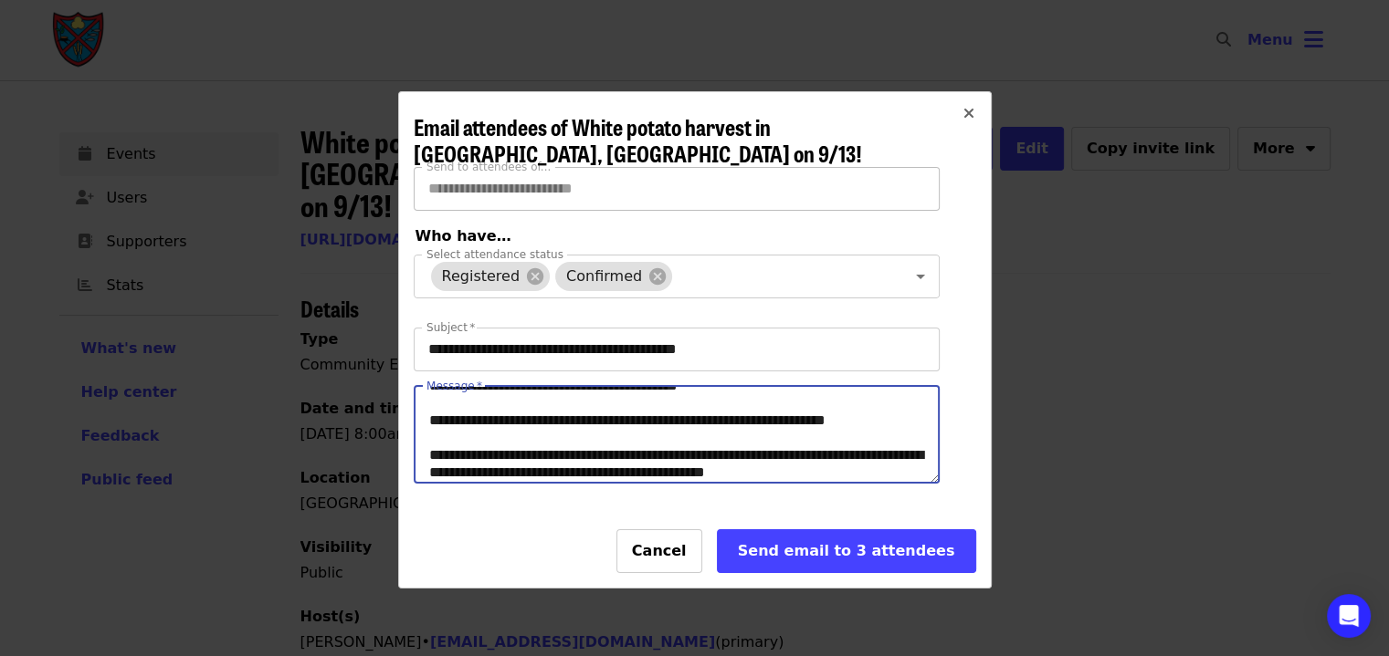
click at [699, 447] on textarea "Message   *" at bounding box center [677, 435] width 524 height 96
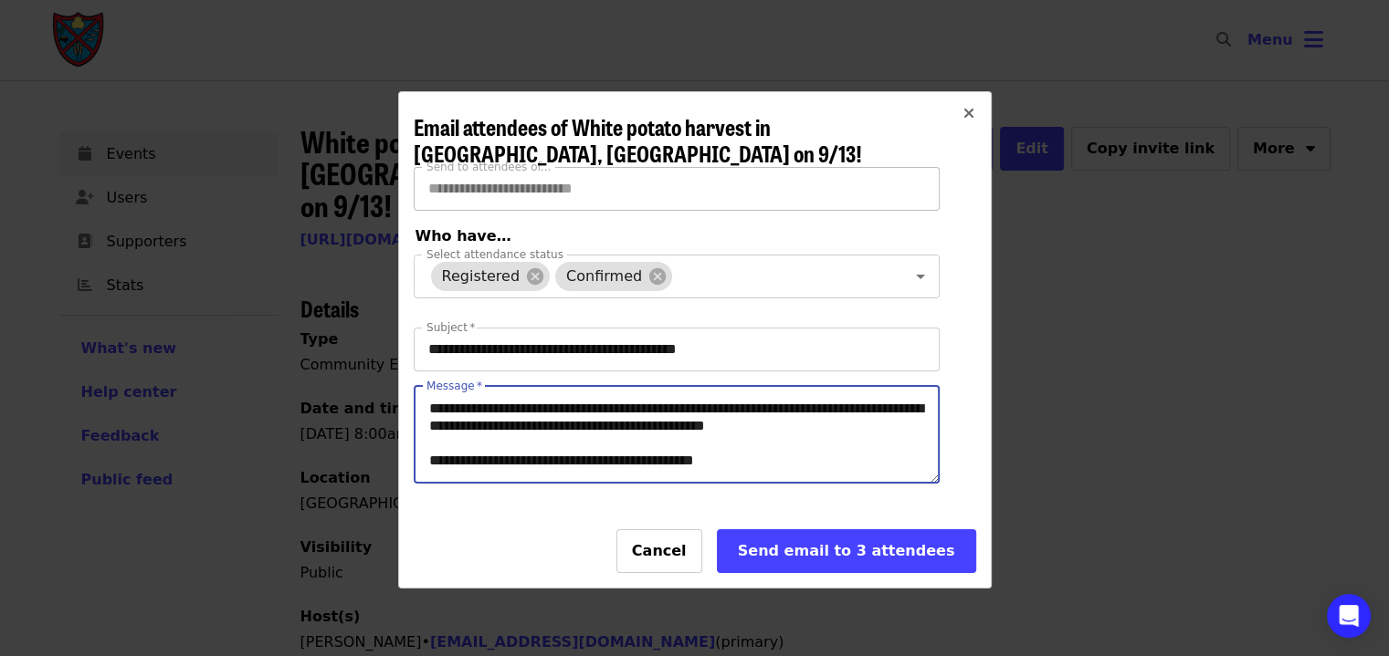
scroll to position [393, 0]
click at [666, 426] on textarea "Message   *" at bounding box center [677, 435] width 524 height 96
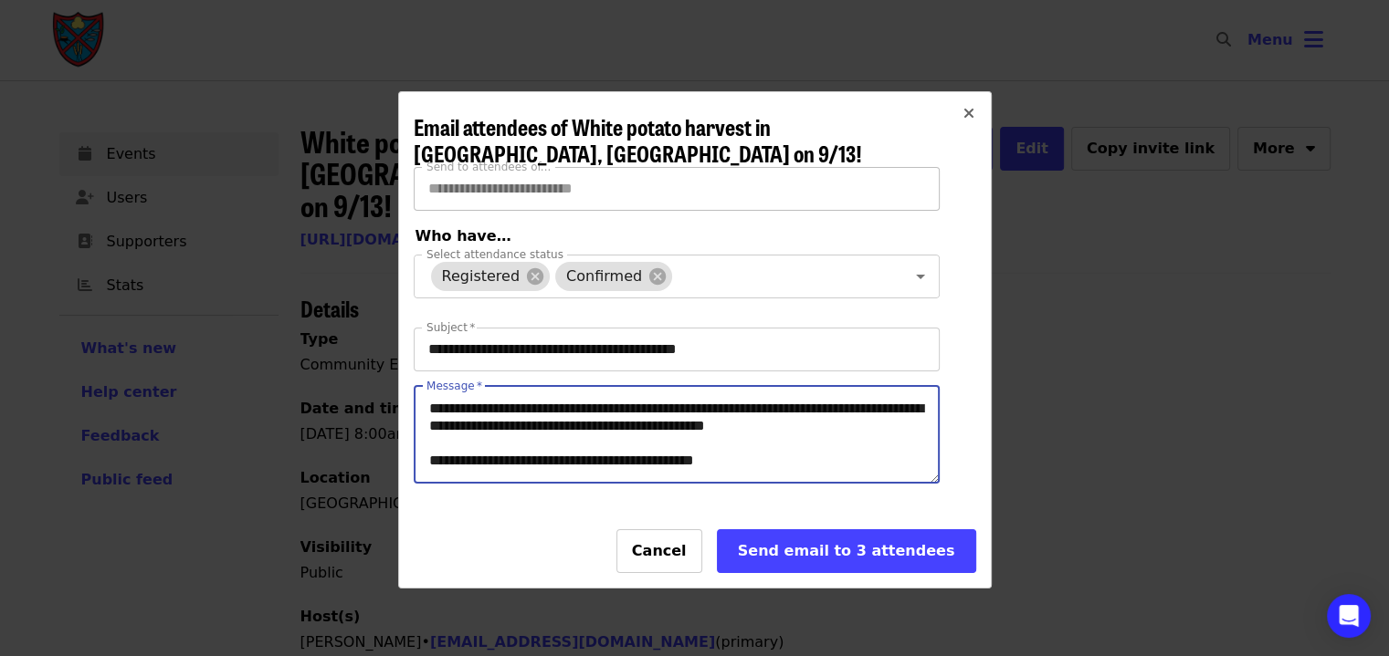
click at [632, 438] on textarea "**********" at bounding box center [677, 435] width 524 height 96
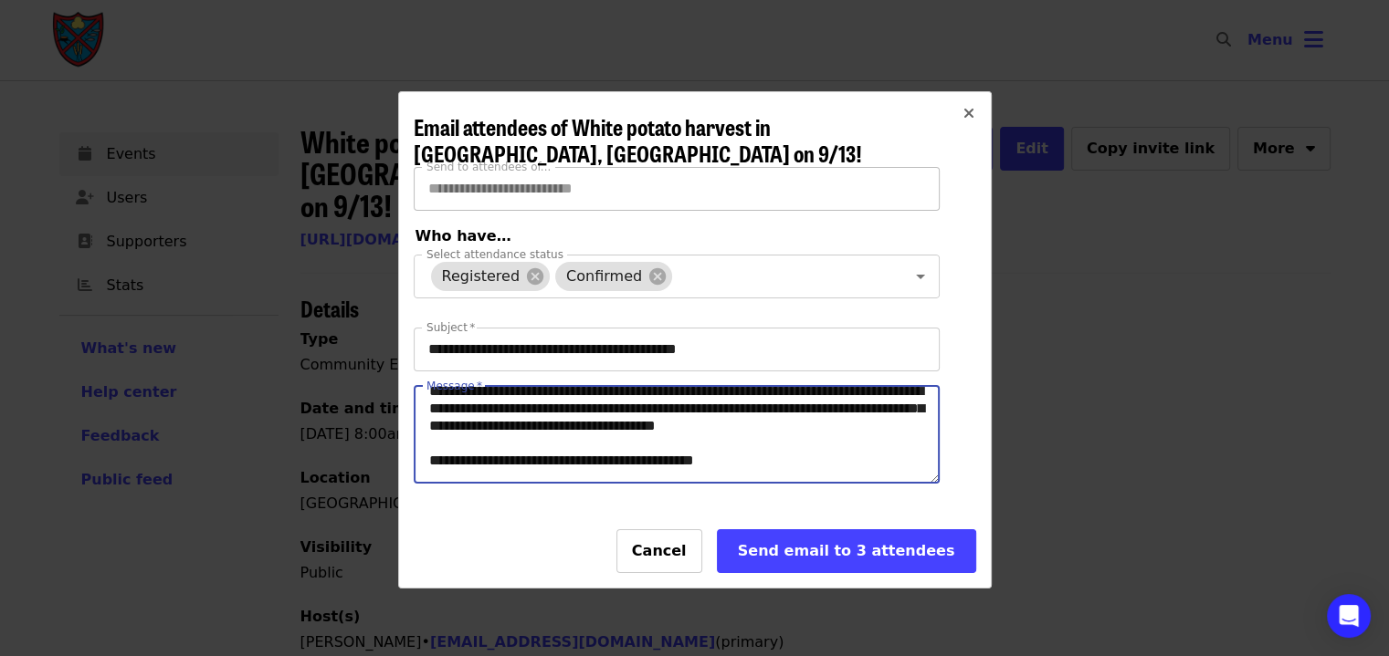
scroll to position [416, 0]
type textarea "**********"
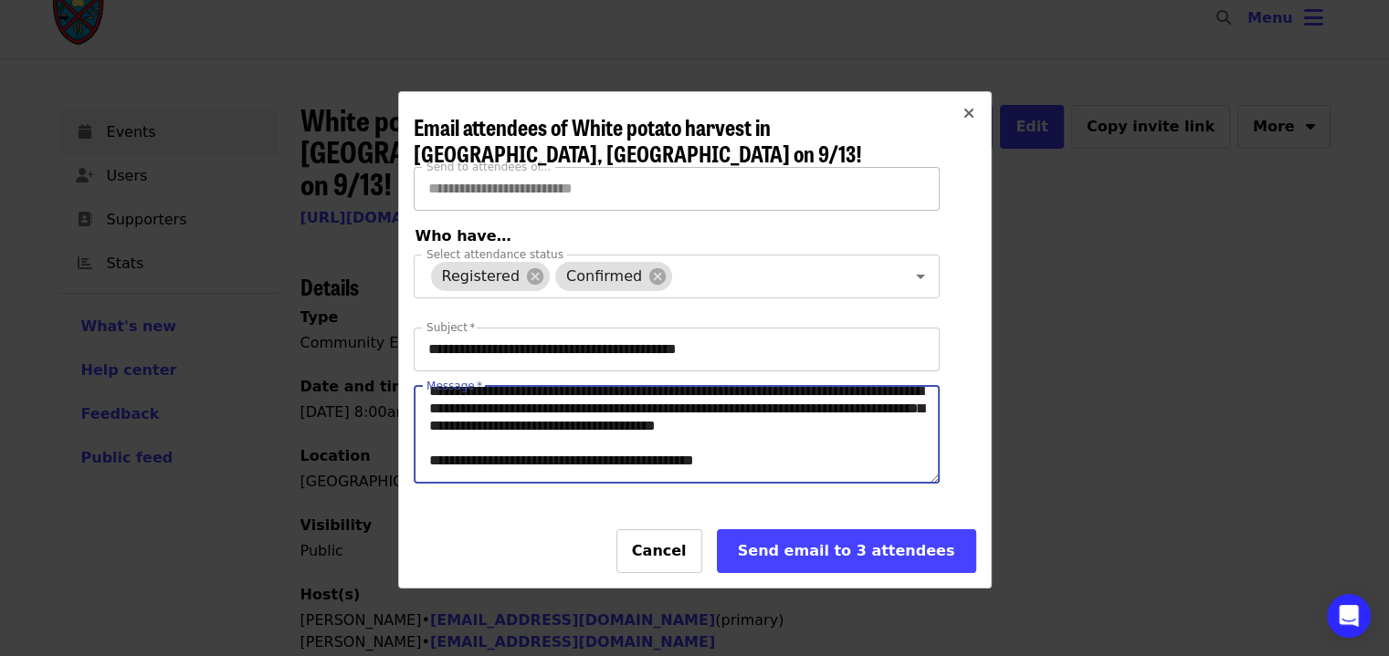
scroll to position [0, 0]
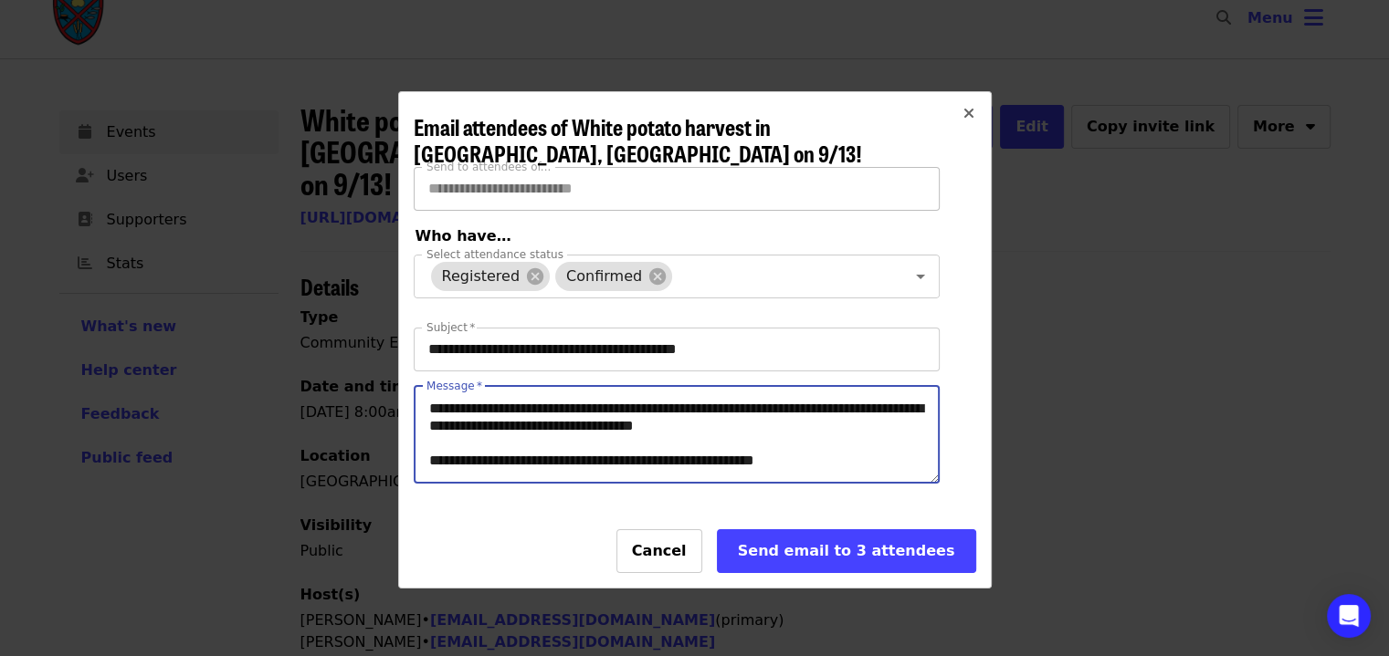
click at [614, 430] on textarea "Message   *" at bounding box center [677, 435] width 524 height 96
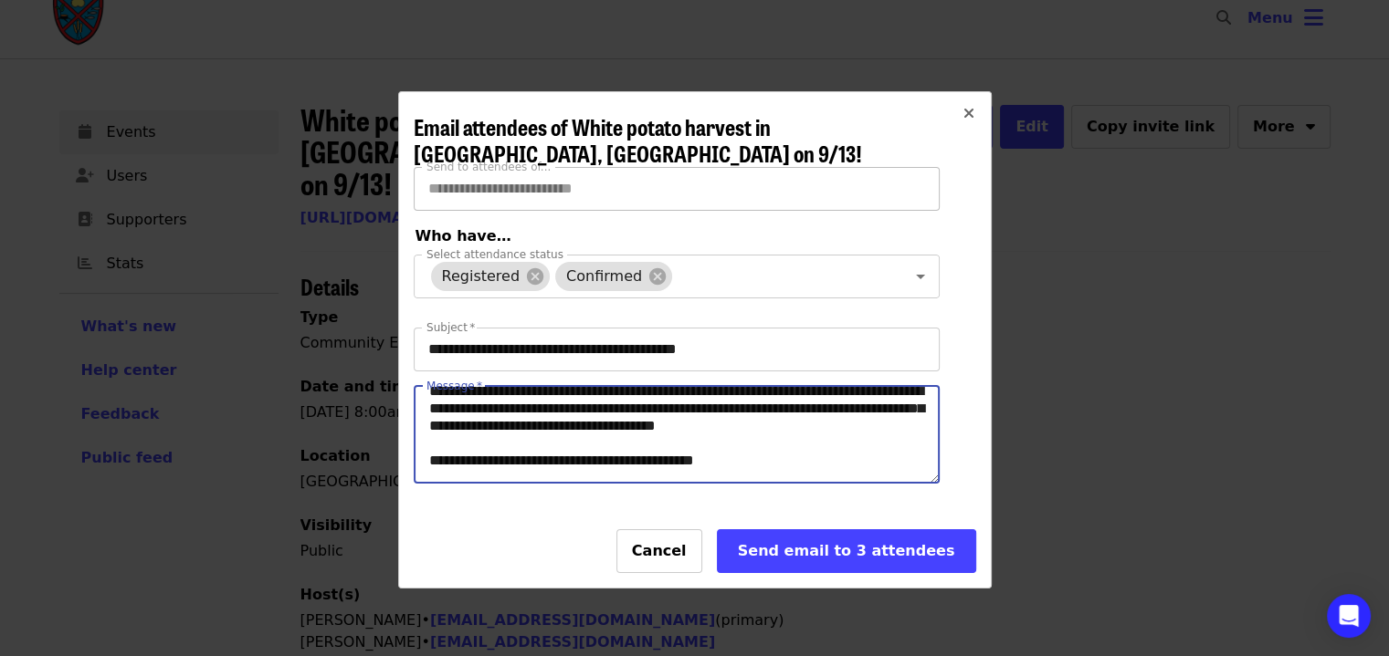
scroll to position [404, 0]
click at [814, 562] on div "Send email to 3 attendees" at bounding box center [846, 551] width 228 height 22
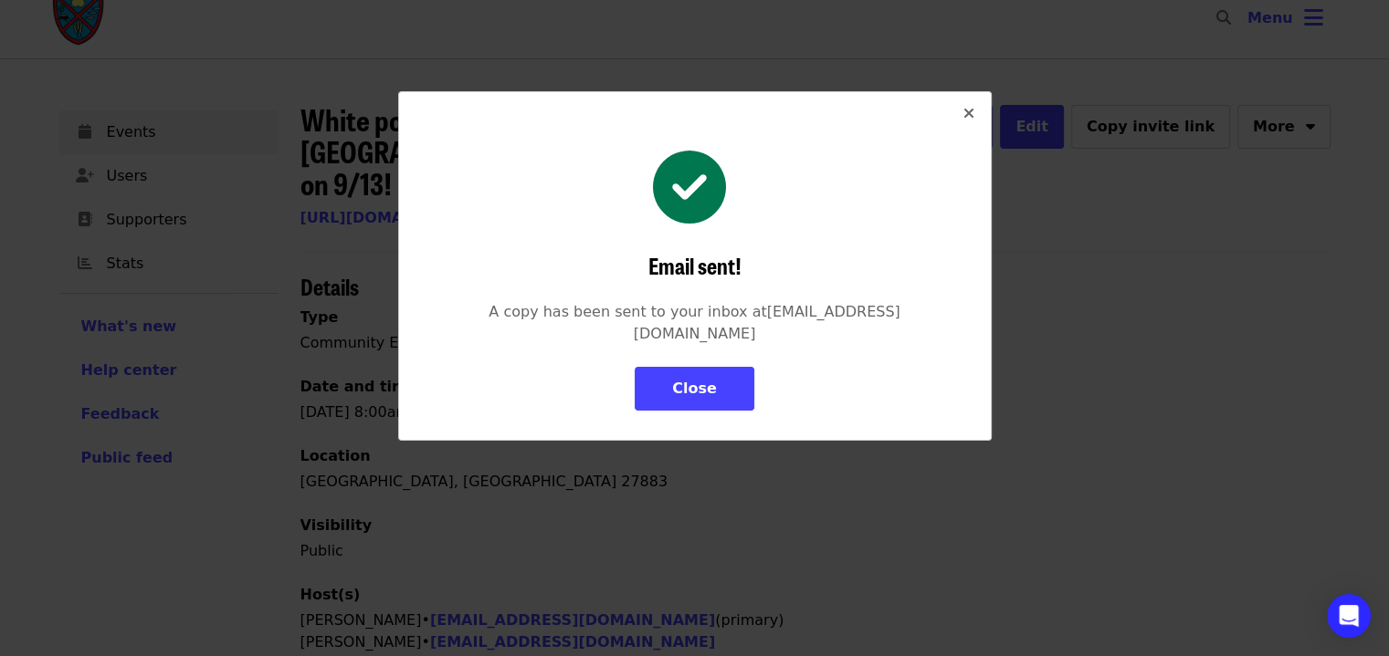
click at [705, 378] on div "Close" at bounding box center [694, 389] width 45 height 22
